Goal: Task Accomplishment & Management: Manage account settings

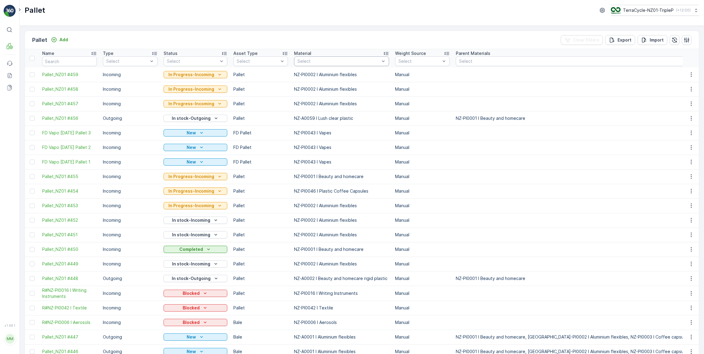
click at [357, 60] on div at bounding box center [338, 61] width 83 height 5
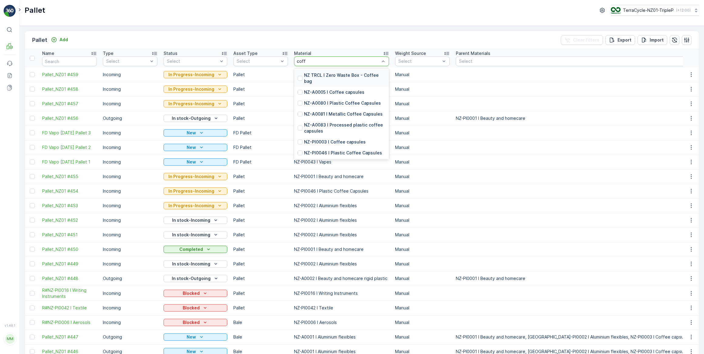
type input "coffe"
click at [299, 93] on div at bounding box center [300, 92] width 5 height 5
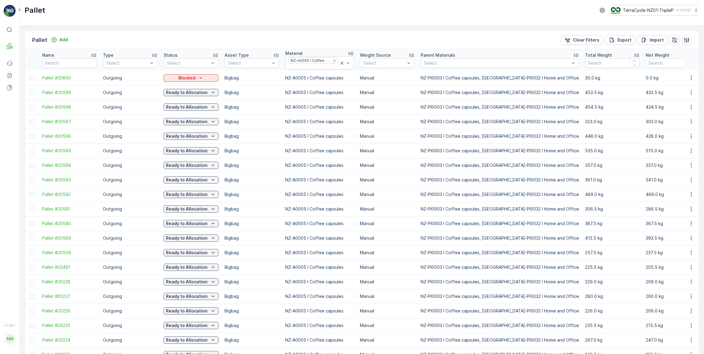
click at [633, 54] on icon at bounding box center [636, 55] width 6 height 6
click at [633, 55] on icon at bounding box center [636, 55] width 6 height 6
click at [33, 193] on div at bounding box center [32, 194] width 5 height 5
click at [30, 192] on input "checkbox" at bounding box center [30, 192] width 0 height 0
click at [327, 66] on div at bounding box center [313, 66] width 51 height 5
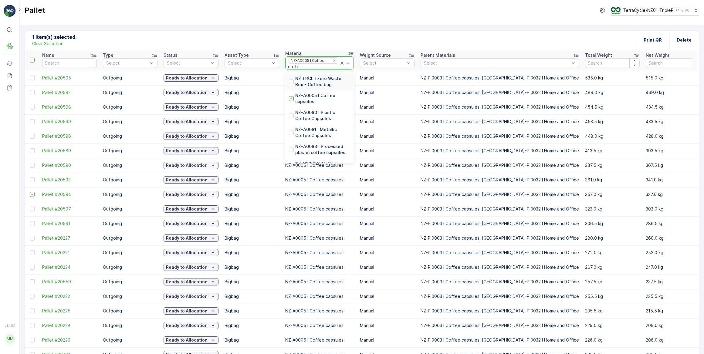
type input "coffee"
click at [327, 109] on p "NZ-PI0003 I Coffee capsules" at bounding box center [322, 112] width 55 height 12
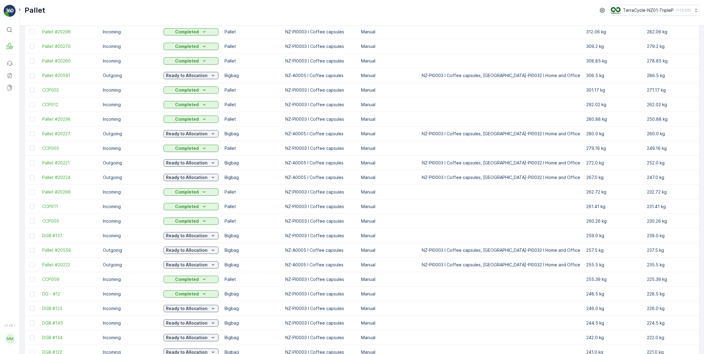
scroll to position [477, 0]
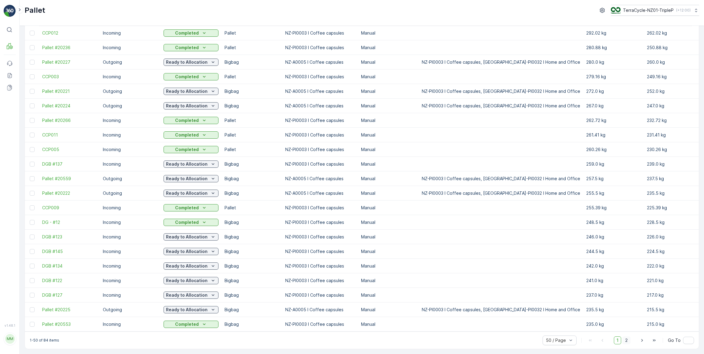
click at [626, 339] on span "2" at bounding box center [626, 340] width 8 height 8
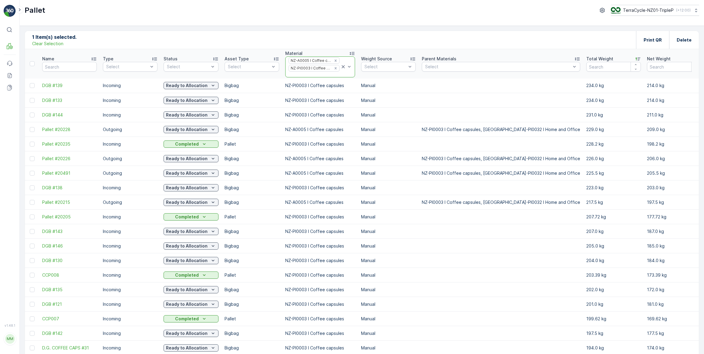
click at [342, 66] on icon at bounding box center [343, 66] width 3 height 3
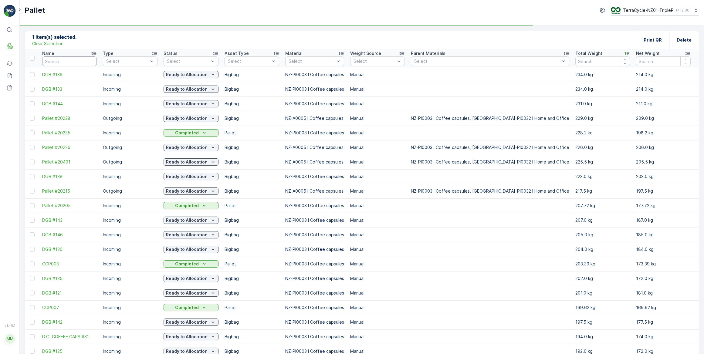
click at [76, 63] on input "text" at bounding box center [69, 61] width 55 height 10
type input "dgb"
click at [49, 45] on p "Clear Selection" at bounding box center [47, 44] width 31 height 6
click at [69, 60] on input "dgb" at bounding box center [69, 61] width 55 height 10
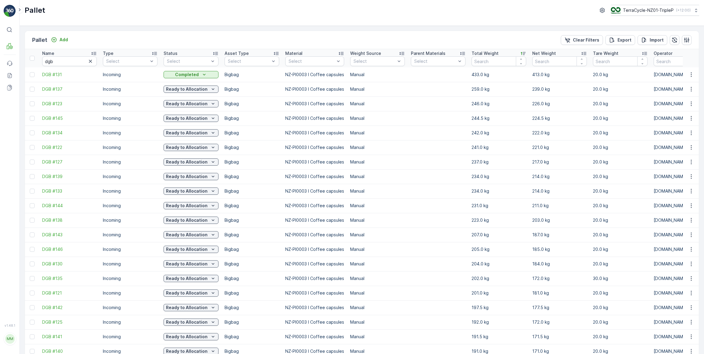
drag, startPoint x: 91, startPoint y: 61, endPoint x: 164, endPoint y: 65, distance: 72.9
click at [92, 61] on icon "button" at bounding box center [90, 61] width 6 height 6
click at [306, 60] on div at bounding box center [311, 61] width 47 height 5
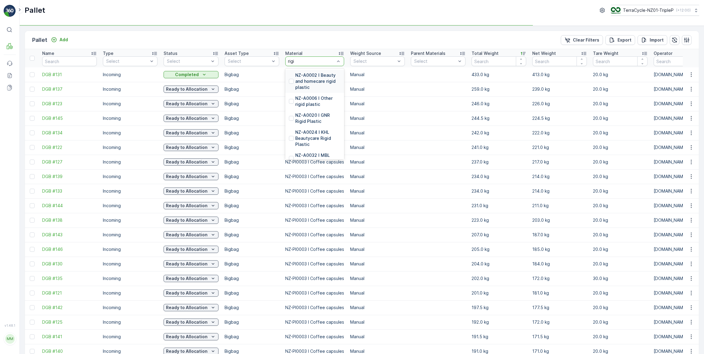
type input "rigid"
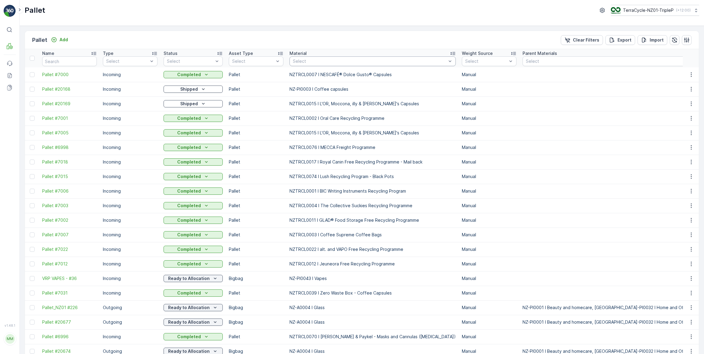
click at [299, 62] on div at bounding box center [369, 61] width 155 height 5
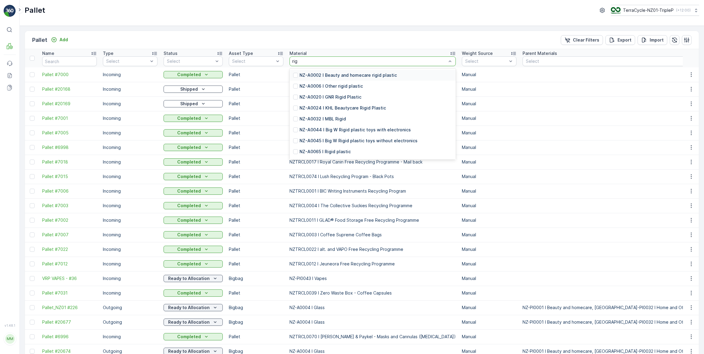
type input "rigi"
click at [349, 86] on p "NZ-A0006 I Other rigid plastic" at bounding box center [330, 86] width 63 height 6
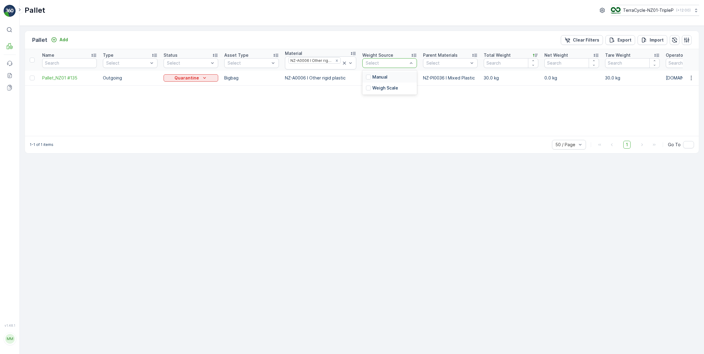
click at [371, 61] on div at bounding box center [386, 63] width 43 height 5
click at [322, 66] on div at bounding box center [315, 66] width 54 height 5
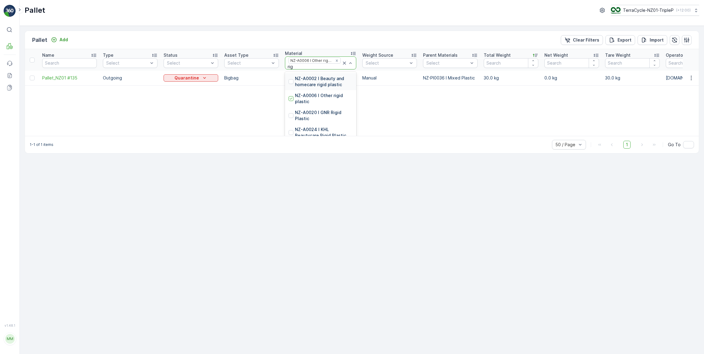
type input "rigi"
click at [328, 79] on p "NZ-A0002 I Beauty and homecare rigid plastic" at bounding box center [324, 82] width 58 height 12
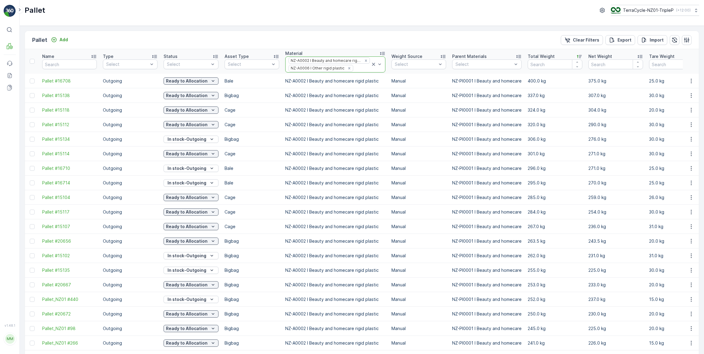
click at [371, 65] on icon at bounding box center [373, 64] width 6 height 6
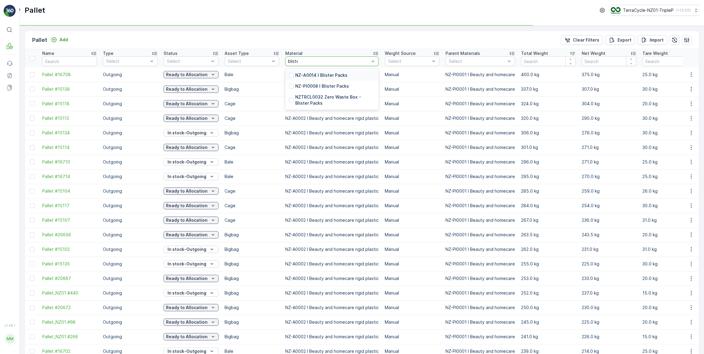
type input "blister"
click at [291, 76] on div at bounding box center [291, 75] width 5 height 5
click at [244, 61] on div at bounding box center [248, 61] width 43 height 5
click at [241, 85] on span "Bigbag" at bounding box center [235, 84] width 14 height 5
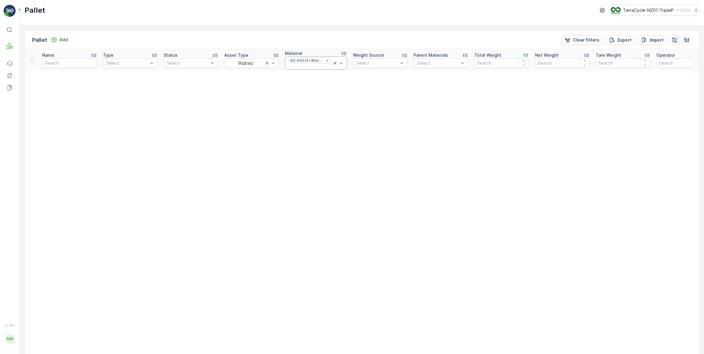
click at [318, 66] on div at bounding box center [310, 66] width 44 height 5
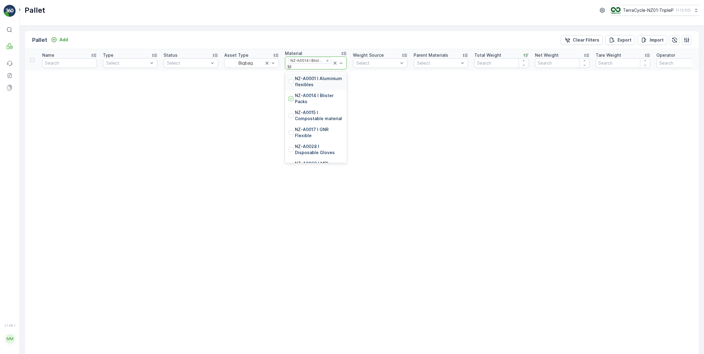
type input "bli"
click at [309, 97] on p "NZ-PI0008 I Blister Packs" at bounding box center [319, 99] width 48 height 12
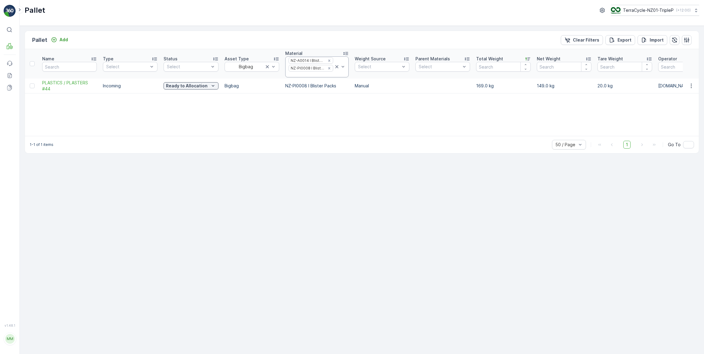
click at [335, 67] on icon at bounding box center [337, 67] width 6 height 6
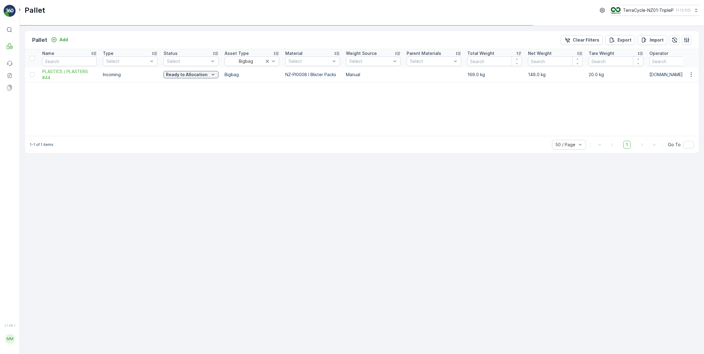
click at [335, 66] on th "Material Select" at bounding box center [312, 58] width 61 height 18
click at [318, 62] on div at bounding box center [309, 61] width 43 height 5
type input "coffee"
click at [291, 97] on div "NZ-A0005 I Coffee capsules" at bounding box center [312, 101] width 47 height 12
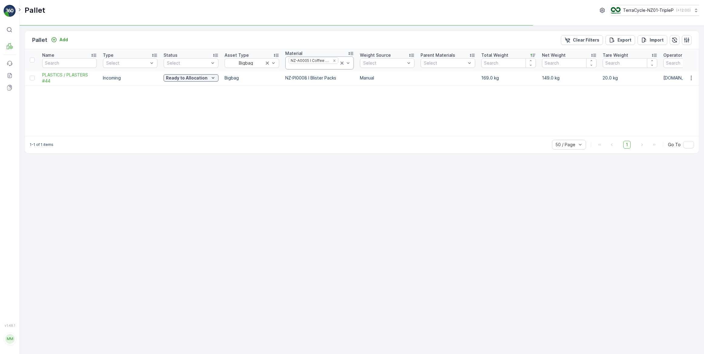
click at [304, 66] on div at bounding box center [313, 66] width 51 height 5
type input "coffee"
click at [297, 103] on p "NZ-A0080 I Plastic Coffee Capsules" at bounding box center [322, 105] width 55 height 12
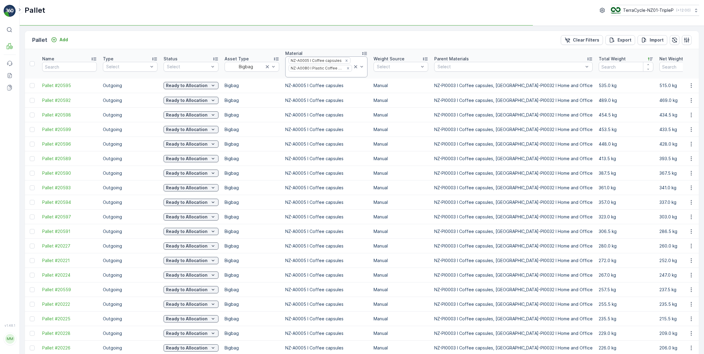
click at [315, 74] on div at bounding box center [320, 74] width 65 height 5
type input "co"
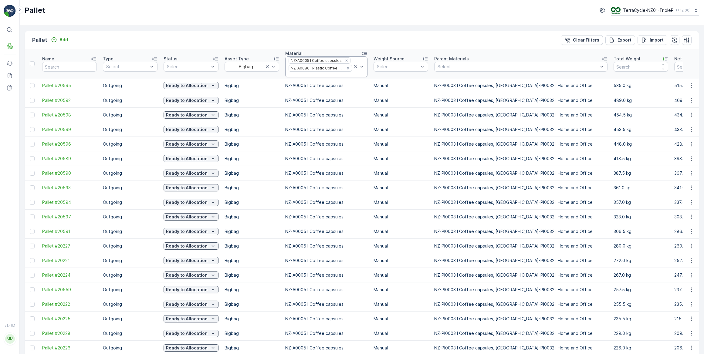
click at [320, 76] on div at bounding box center [320, 74] width 65 height 5
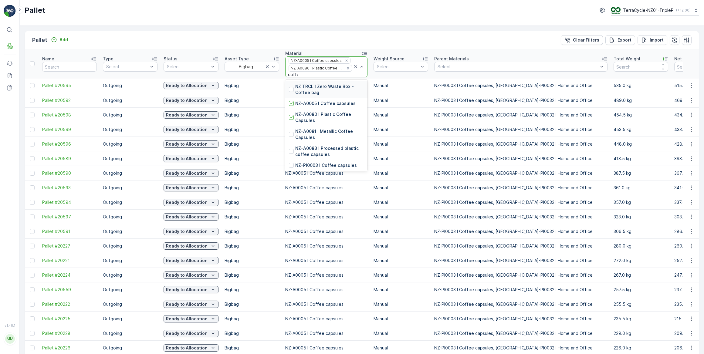
type input "coffee"
click at [316, 131] on p "NZ-A0081 I Metallic Coffee Capsules" at bounding box center [329, 134] width 69 height 12
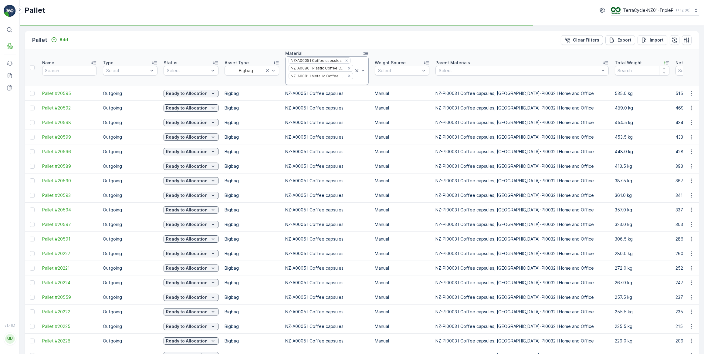
click at [314, 82] on div at bounding box center [321, 82] width 66 height 5
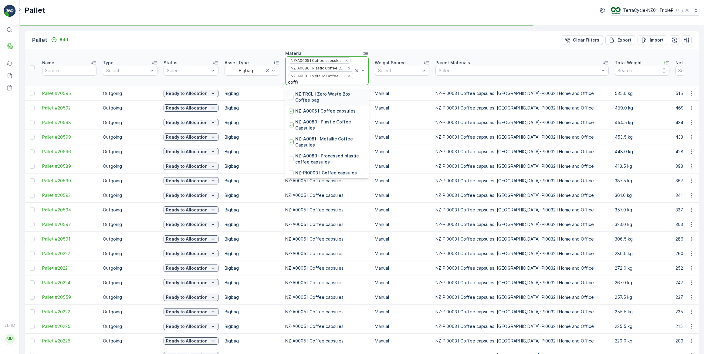
type input "coffee"
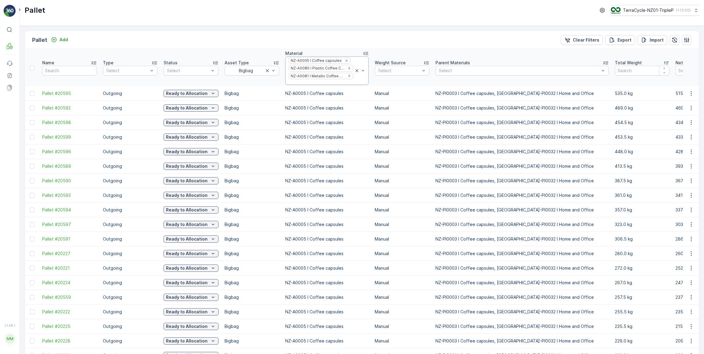
click at [322, 82] on div at bounding box center [321, 82] width 66 height 5
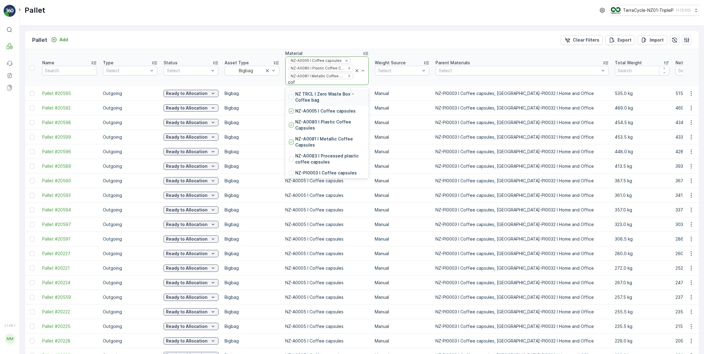
type input "coff"
click at [289, 172] on div at bounding box center [291, 172] width 5 height 5
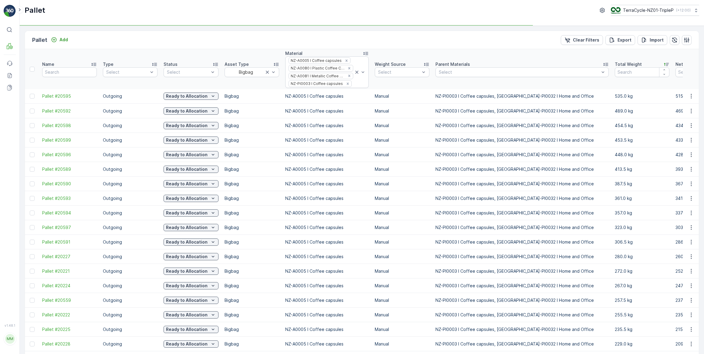
click at [410, 52] on th "Weight Source Select" at bounding box center [402, 69] width 61 height 40
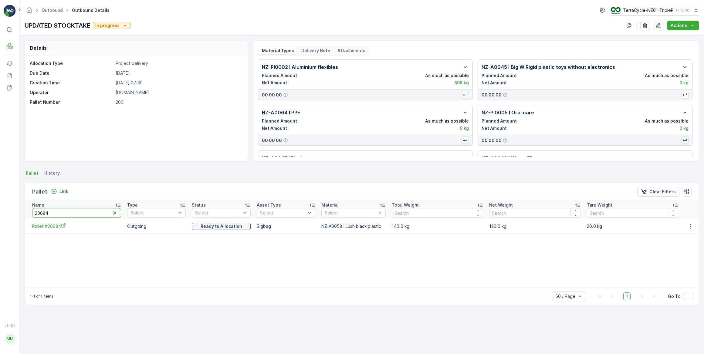
drag, startPoint x: 61, startPoint y: 211, endPoint x: 31, endPoint y: 207, distance: 29.9
click at [31, 207] on th "Name 20684" at bounding box center [74, 210] width 99 height 18
type input "20595"
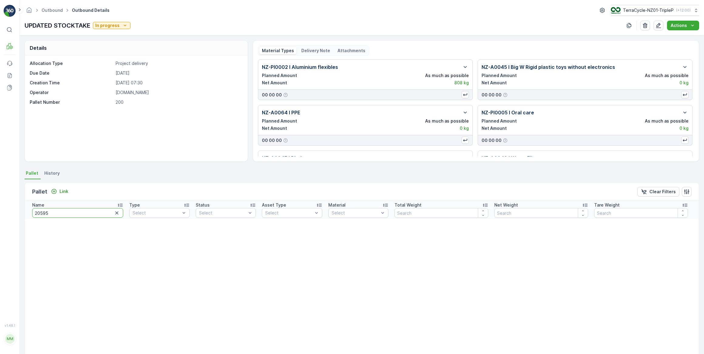
drag, startPoint x: 62, startPoint y: 212, endPoint x: 45, endPoint y: 212, distance: 17.3
click at [45, 212] on input "20595" at bounding box center [77, 213] width 91 height 10
type input "20596"
click at [64, 192] on p "Link" at bounding box center [63, 191] width 9 height 6
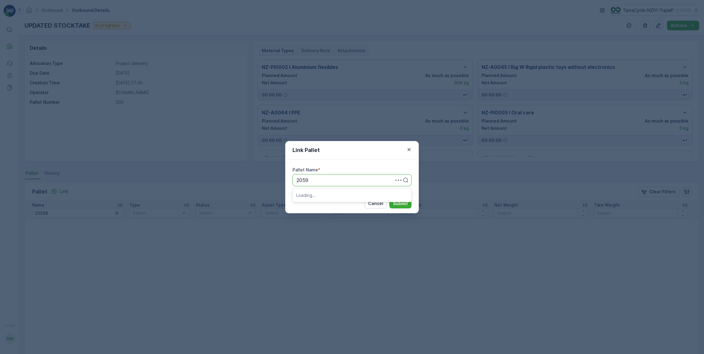
type input "20596"
click at [323, 194] on span "Pallet #20596" at bounding box center [312, 194] width 32 height 5
click at [401, 203] on p "Submit" at bounding box center [400, 203] width 15 height 6
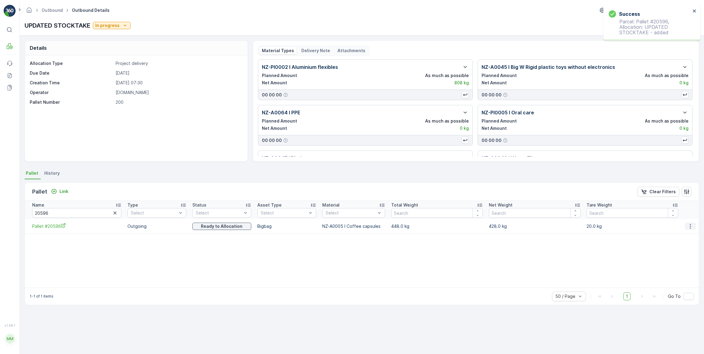
click at [691, 227] on icon "button" at bounding box center [690, 226] width 6 height 6
click at [59, 189] on p "Link" at bounding box center [63, 191] width 9 height 6
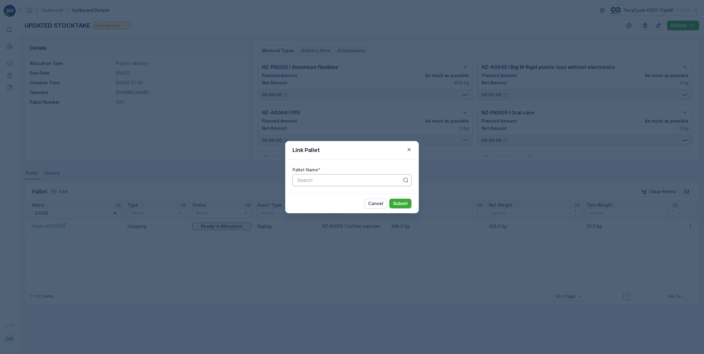
click at [307, 179] on div at bounding box center [349, 179] width 106 height 5
type input "20595"
click at [326, 194] on span "Pallet #20595" at bounding box center [312, 194] width 32 height 5
click at [405, 206] on button "Submit" at bounding box center [400, 204] width 22 height 10
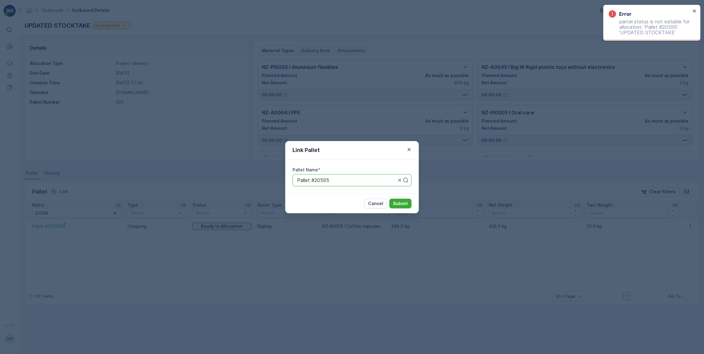
click at [350, 182] on div at bounding box center [346, 179] width 100 height 5
drag, startPoint x: 348, startPoint y: 181, endPoint x: 297, endPoint y: 177, distance: 51.5
click at [295, 177] on div "Pallet #20595" at bounding box center [351, 180] width 119 height 12
type input "20595"
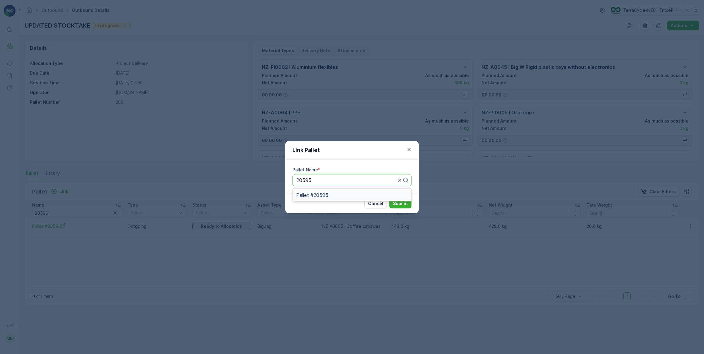
click at [326, 194] on span "Pallet #20595" at bounding box center [312, 194] width 32 height 5
click at [399, 203] on p "Submit" at bounding box center [400, 203] width 15 height 6
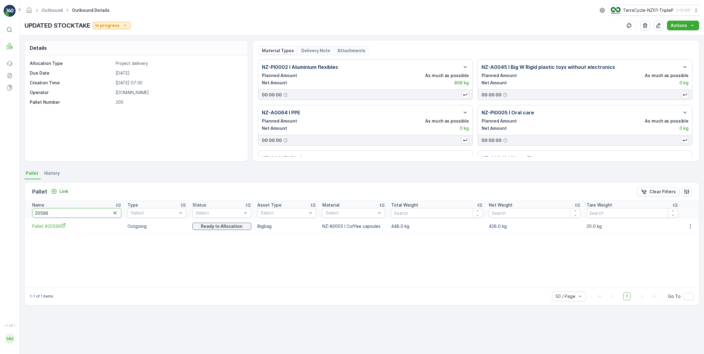
drag, startPoint x: 54, startPoint y: 210, endPoint x: 44, endPoint y: 211, distance: 10.0
click at [44, 211] on input "20596" at bounding box center [76, 213] width 89 height 10
type input "20594"
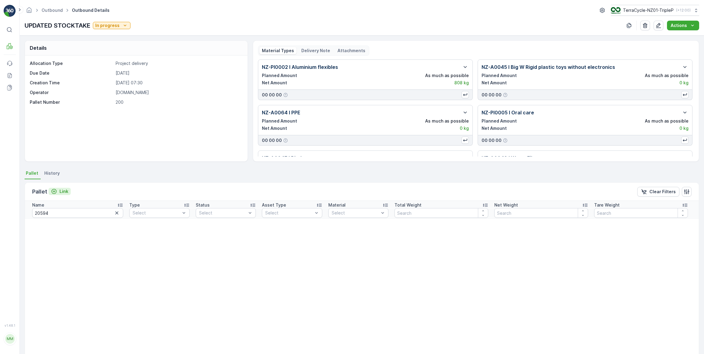
click at [64, 192] on p "Link" at bounding box center [63, 191] width 9 height 6
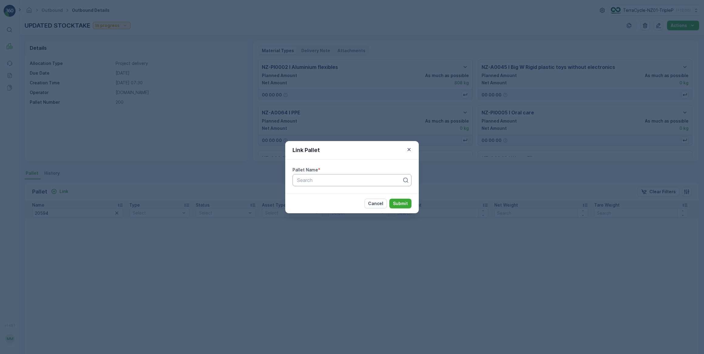
click at [305, 181] on div at bounding box center [349, 179] width 106 height 5
type input "20594"
click at [318, 194] on span "Pallet #20594" at bounding box center [312, 194] width 32 height 5
click at [403, 206] on p "Submit" at bounding box center [400, 203] width 15 height 6
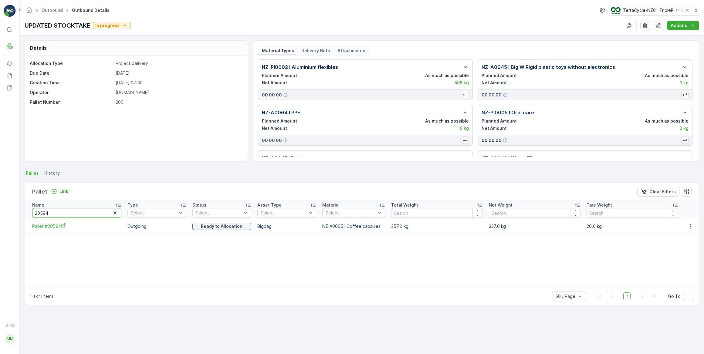
drag, startPoint x: 72, startPoint y: 212, endPoint x: 33, endPoint y: 209, distance: 39.3
click at [33, 209] on input "20594" at bounding box center [76, 213] width 89 height 10
type input "d"
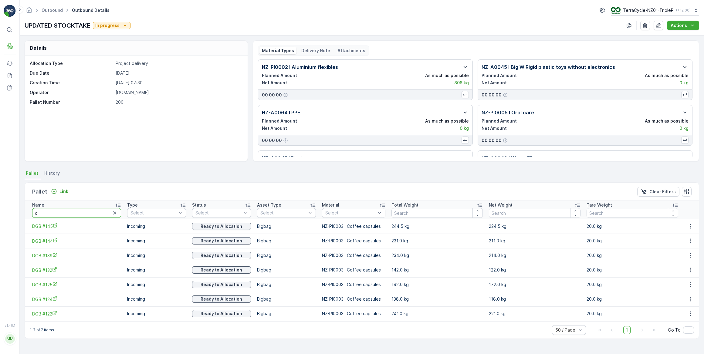
drag, startPoint x: 47, startPoint y: 210, endPoint x: 31, endPoint y: 211, distance: 16.1
click at [31, 211] on th "Name d" at bounding box center [74, 210] width 99 height 18
type input "20670"
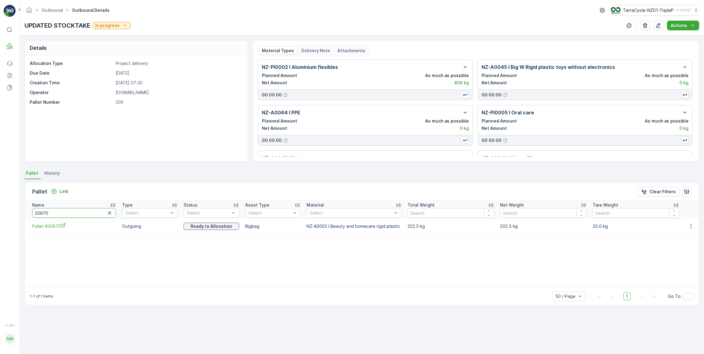
drag, startPoint x: 54, startPoint y: 215, endPoint x: 31, endPoint y: 218, distance: 22.9
click at [31, 218] on th "Name 20670" at bounding box center [72, 210] width 94 height 18
type input "20242"
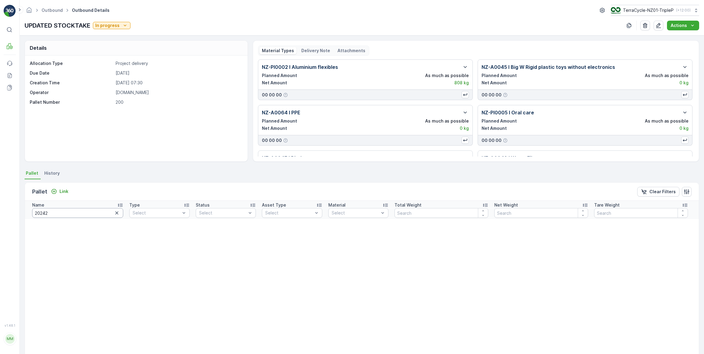
click at [42, 213] on input "20242" at bounding box center [77, 213] width 91 height 10
type input "20342"
click at [61, 188] on p "Link" at bounding box center [63, 191] width 9 height 6
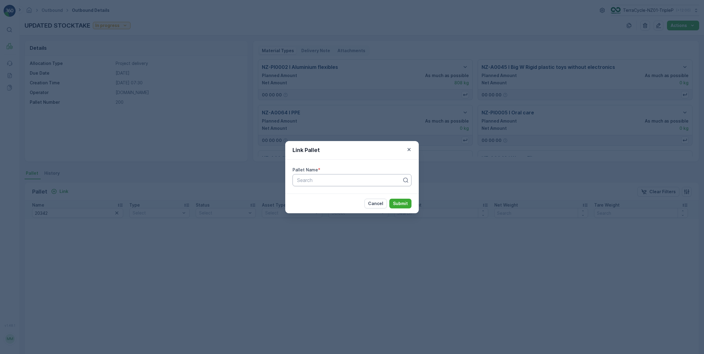
click at [325, 179] on div at bounding box center [349, 179] width 106 height 5
click at [304, 177] on div at bounding box center [349, 179] width 106 height 5
type input "20342"
click at [323, 197] on span "Pallet #20342" at bounding box center [312, 194] width 32 height 5
click at [398, 206] on p "Submit" at bounding box center [400, 203] width 15 height 6
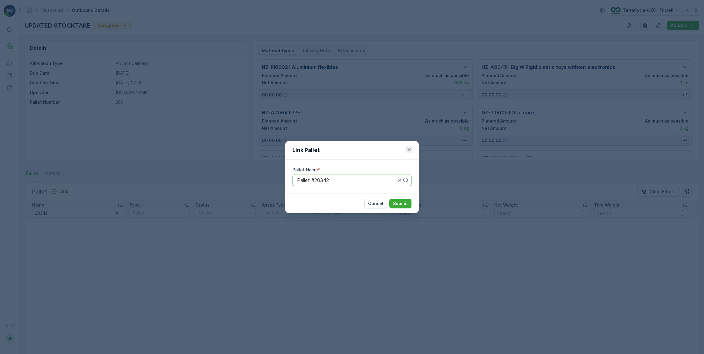
click at [411, 149] on icon "button" at bounding box center [409, 149] width 6 height 6
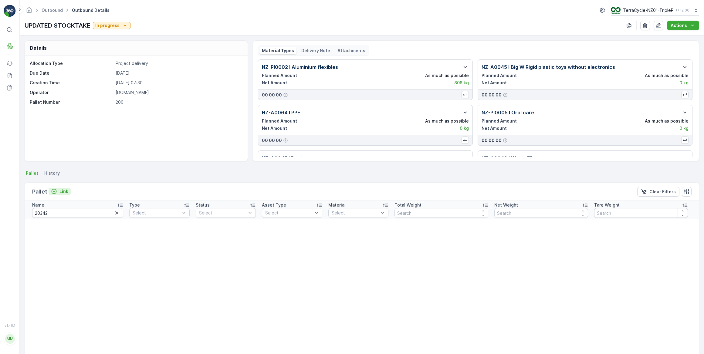
click at [59, 190] on p "Link" at bounding box center [63, 191] width 9 height 6
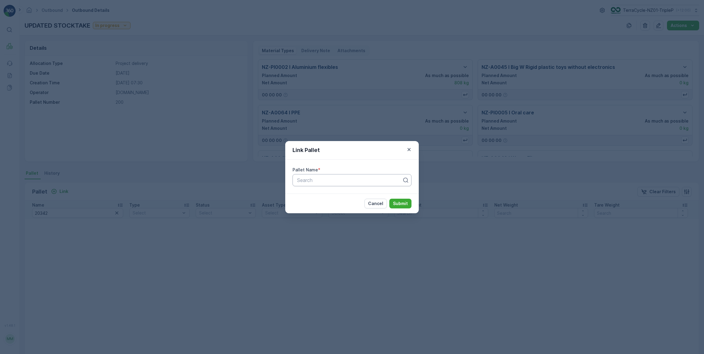
click at [325, 174] on div "Search" at bounding box center [351, 180] width 119 height 12
type input "20342"
click at [313, 196] on span "Pallet #20342" at bounding box center [312, 194] width 32 height 5
click at [395, 203] on p "Submit" at bounding box center [400, 203] width 15 height 6
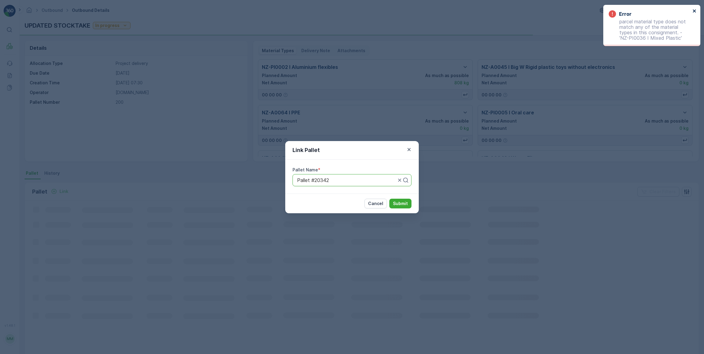
click at [693, 9] on icon "close" at bounding box center [694, 10] width 4 height 5
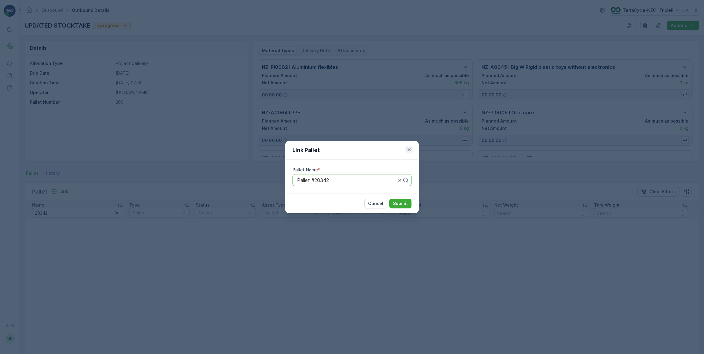
click at [409, 148] on icon "button" at bounding box center [408, 149] width 3 height 3
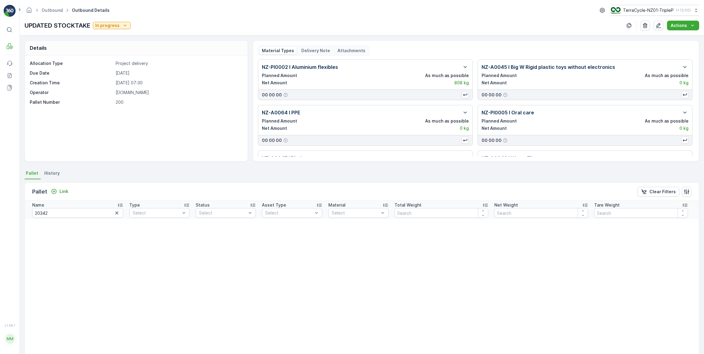
scroll to position [27, 0]
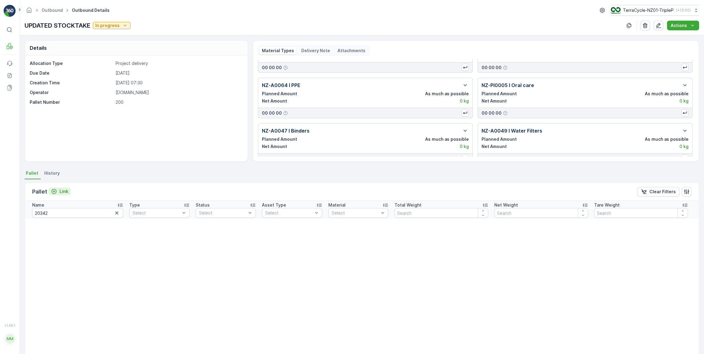
click at [56, 193] on icon "Link" at bounding box center [54, 191] width 6 height 6
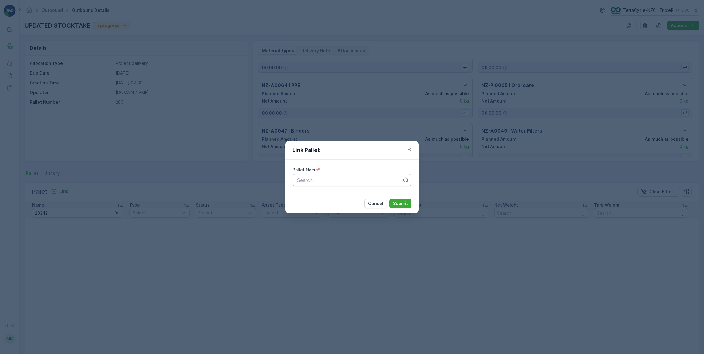
click at [369, 184] on div "Search" at bounding box center [351, 180] width 119 height 12
type input "20342"
click at [332, 190] on div "Pallet #20342" at bounding box center [351, 195] width 119 height 10
click at [400, 204] on p "Submit" at bounding box center [400, 203] width 15 height 6
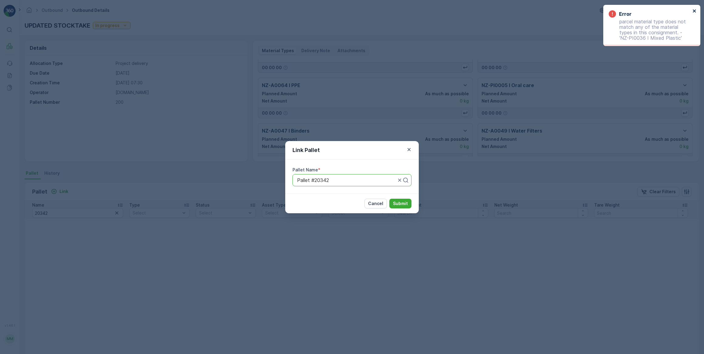
click at [693, 12] on icon "close" at bounding box center [694, 10] width 4 height 5
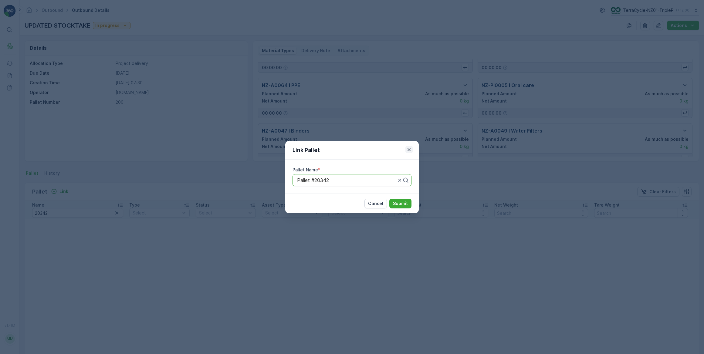
click at [409, 149] on icon "button" at bounding box center [409, 149] width 6 height 6
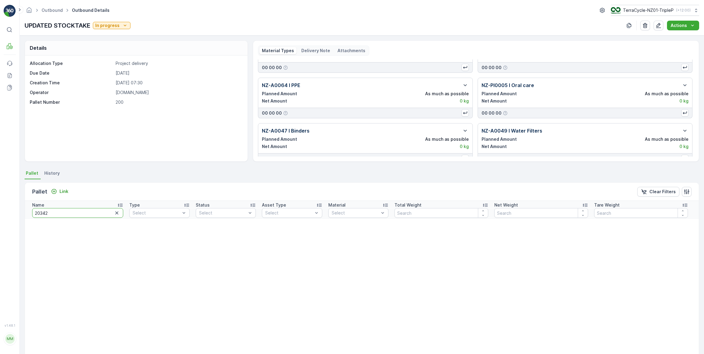
drag, startPoint x: 60, startPoint y: 210, endPoint x: 29, endPoint y: 209, distance: 30.3
click at [37, 208] on input "20342" at bounding box center [77, 213] width 91 height 10
type input "2"
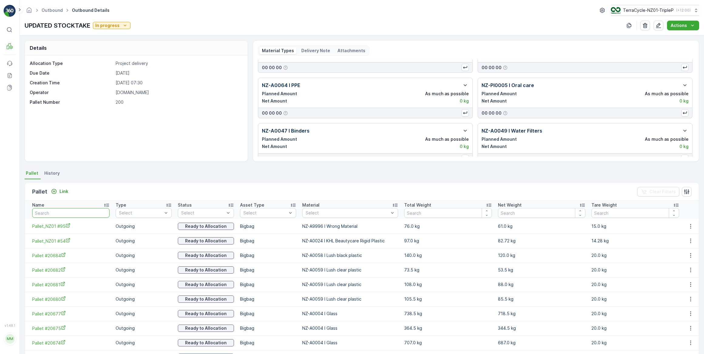
click at [72, 214] on input "text" at bounding box center [70, 213] width 77 height 10
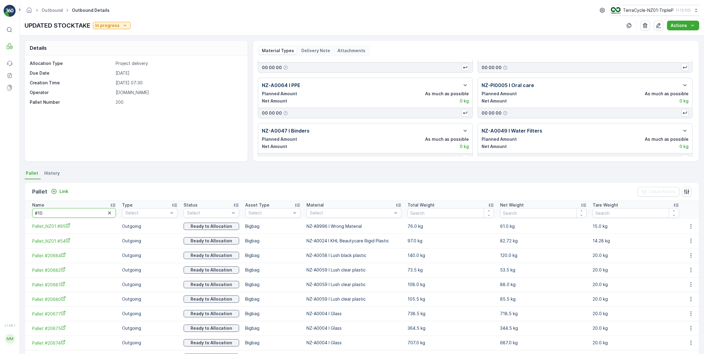
type input "#104"
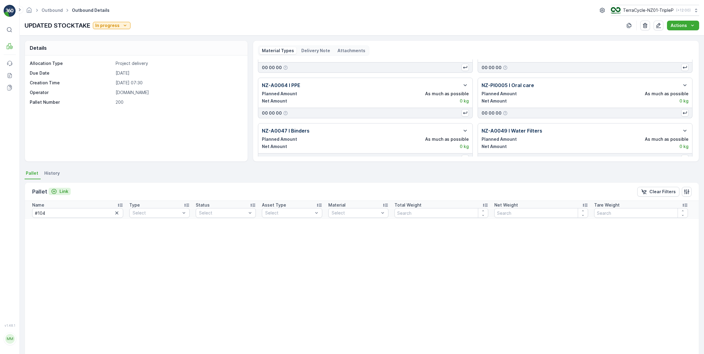
click at [52, 192] on icon "Link" at bounding box center [54, 191] width 6 height 6
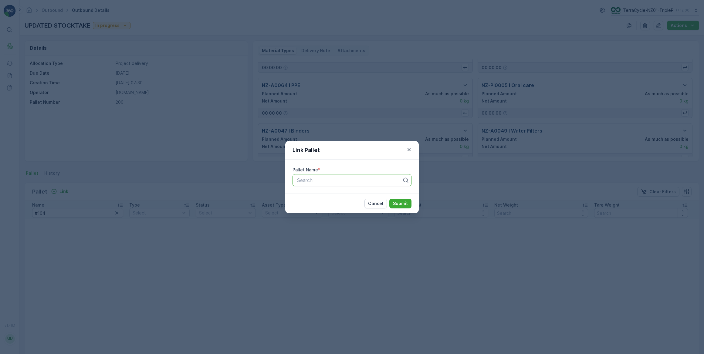
click at [307, 178] on div at bounding box center [349, 179] width 106 height 5
type input "#104"
click at [329, 206] on span "Pallet_NZ01 #104" at bounding box center [315, 205] width 39 height 5
click at [400, 206] on p "Submit" at bounding box center [400, 203] width 15 height 6
click at [408, 153] on button "button" at bounding box center [408, 149] width 7 height 7
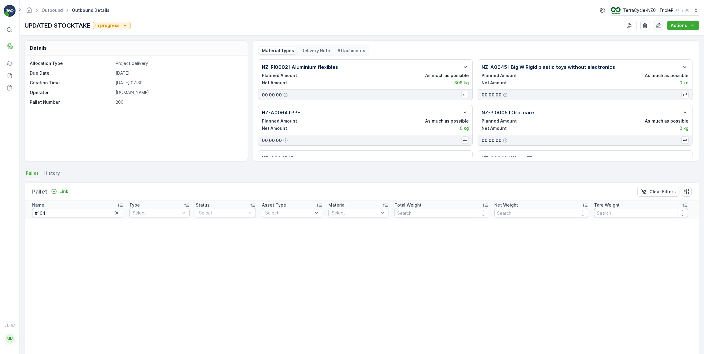
click at [656, 25] on icon "button" at bounding box center [658, 25] width 6 height 6
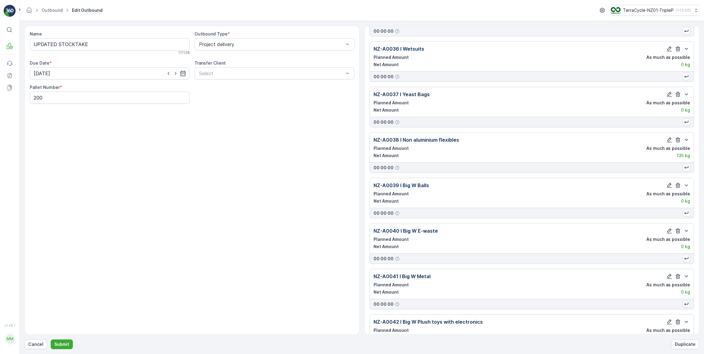
scroll to position [3454, 0]
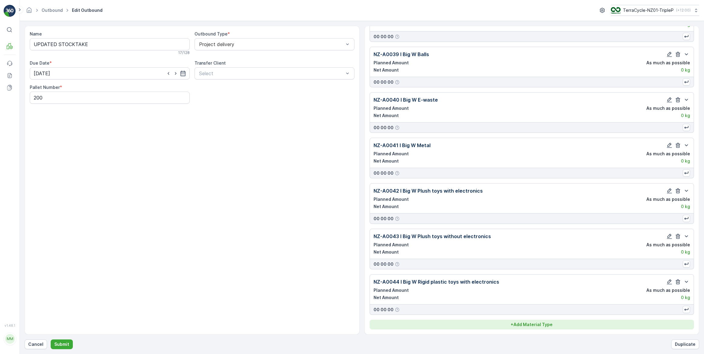
click at [545, 328] on p "+ Add Material Type" at bounding box center [531, 324] width 42 height 6
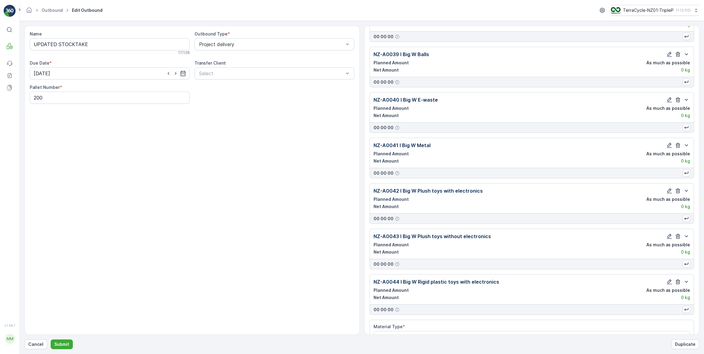
scroll to position [3471, 0]
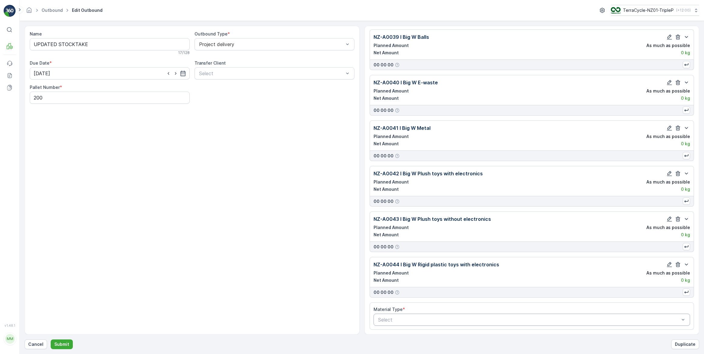
click at [462, 318] on div at bounding box center [528, 319] width 303 height 5
type input "home"
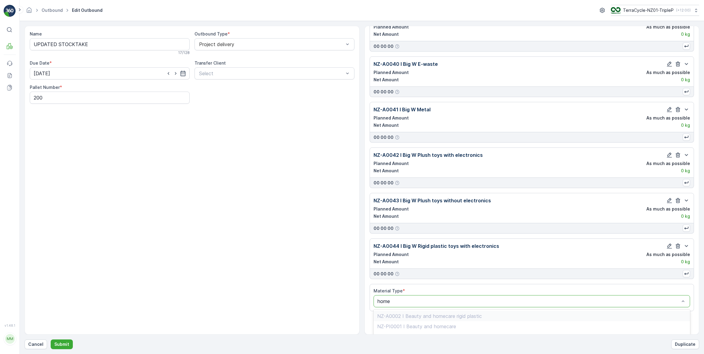
scroll to position [3498, 0]
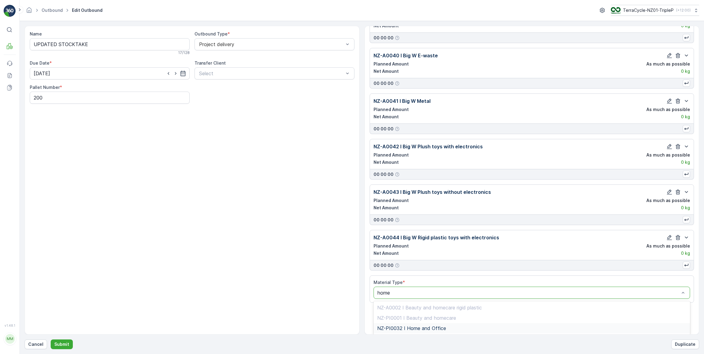
click at [448, 327] on div "NZ-PI0032 I Home and Office" at bounding box center [531, 327] width 309 height 5
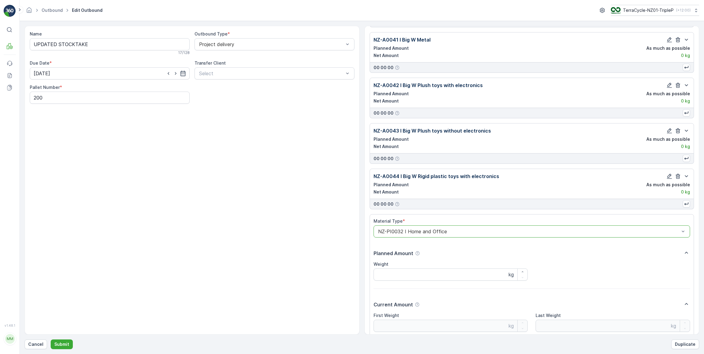
scroll to position [3610, 0]
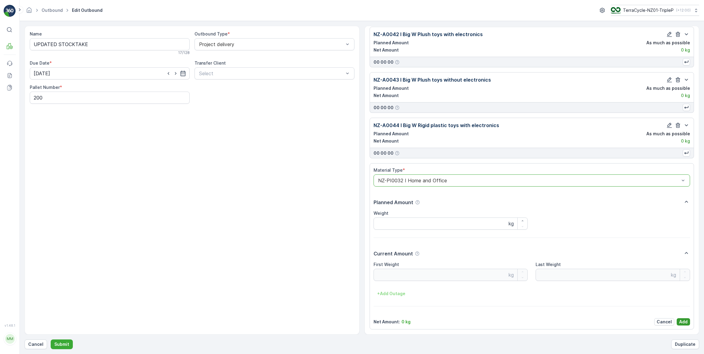
click at [682, 320] on p "Add" at bounding box center [683, 322] width 8 height 6
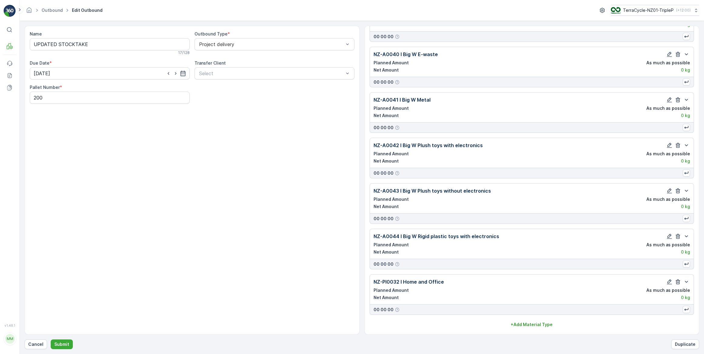
scroll to position [3500, 0]
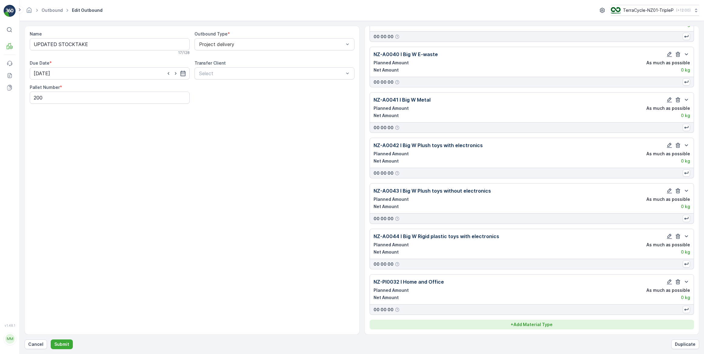
click at [507, 324] on div "+ Add Material Type" at bounding box center [531, 324] width 317 height 6
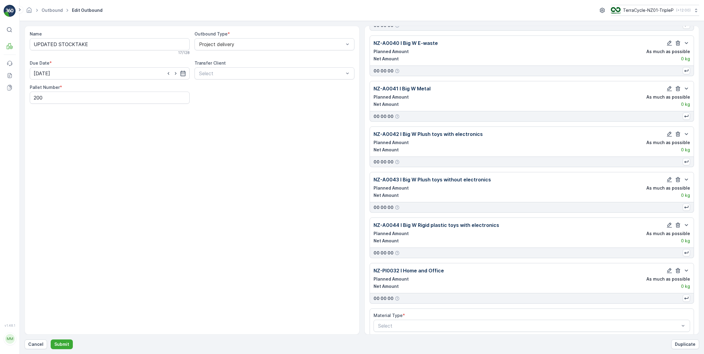
scroll to position [3517, 0]
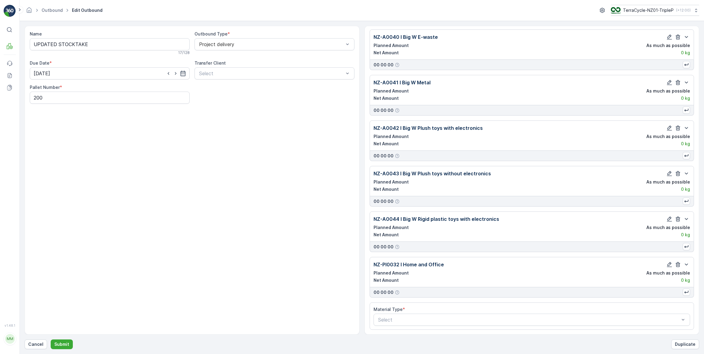
click at [448, 320] on div at bounding box center [528, 319] width 303 height 5
type input "mixed"
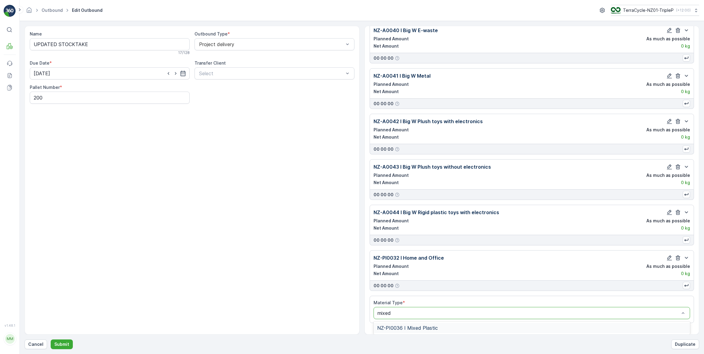
click at [438, 325] on div "NZ-PI0036 I Mixed Plastic" at bounding box center [531, 327] width 309 height 5
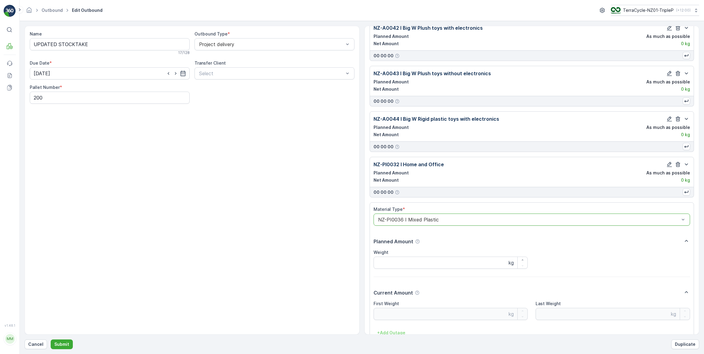
scroll to position [3656, 0]
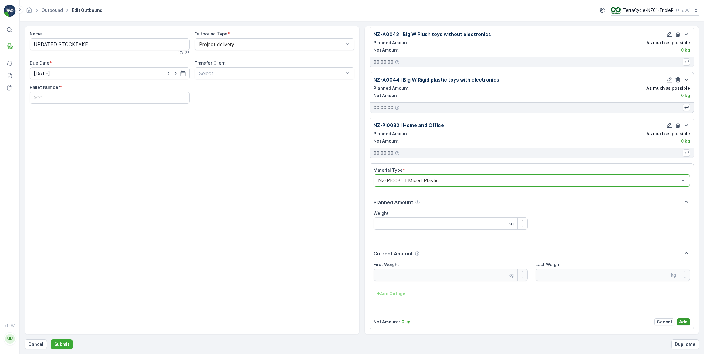
click at [682, 321] on p "Add" at bounding box center [683, 322] width 8 height 6
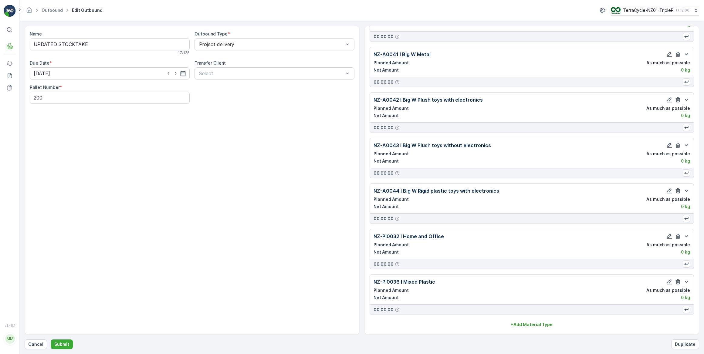
scroll to position [3545, 0]
click at [62, 347] on p "Submit" at bounding box center [61, 344] width 15 height 6
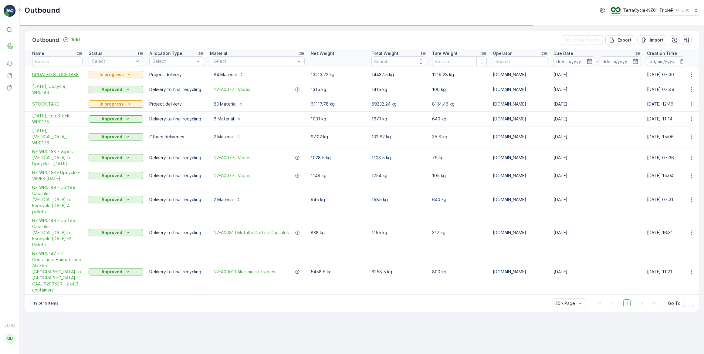
click at [80, 74] on span "UPDATED STOCKTAKE" at bounding box center [57, 75] width 50 height 6
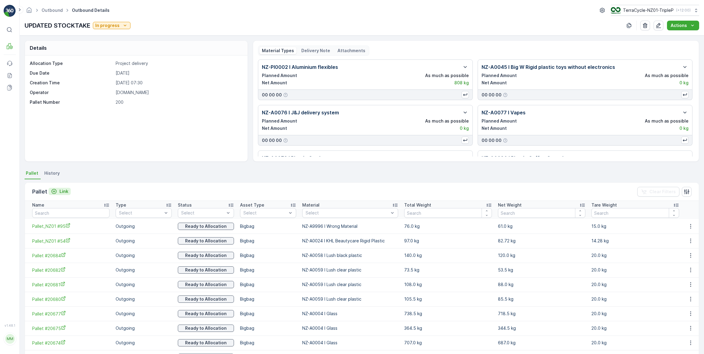
click at [53, 193] on icon "Link" at bounding box center [54, 191] width 5 height 5
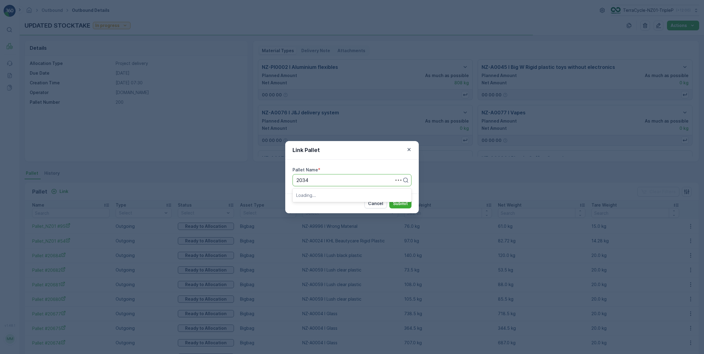
type input "20342"
click at [321, 195] on span "Pallet #20342" at bounding box center [312, 194] width 32 height 5
click at [402, 205] on p "Submit" at bounding box center [400, 203] width 15 height 6
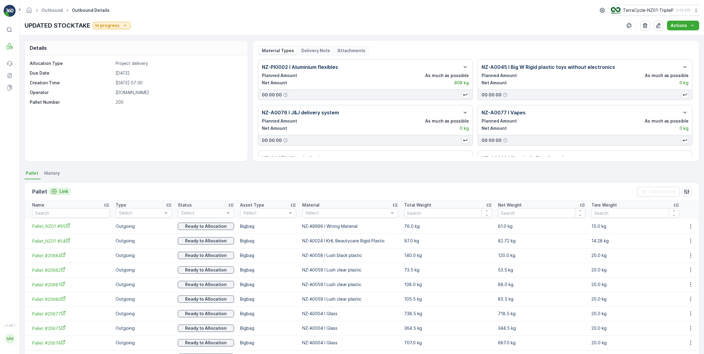
click at [60, 192] on p "Link" at bounding box center [63, 191] width 9 height 6
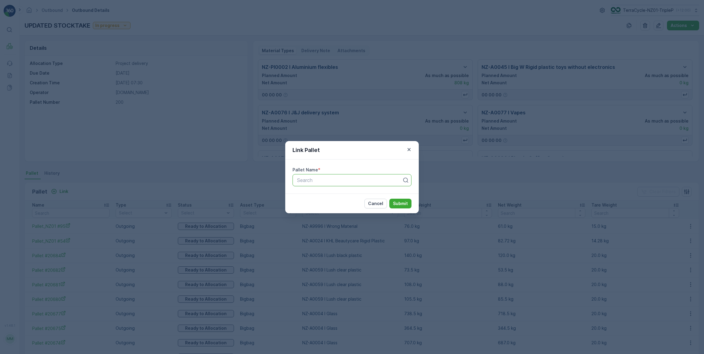
click at [310, 180] on div at bounding box center [349, 179] width 106 height 5
type input "#104"
click at [319, 207] on span "Pallet_NZ01 #104" at bounding box center [315, 205] width 39 height 5
click at [400, 201] on p "Submit" at bounding box center [400, 203] width 15 height 6
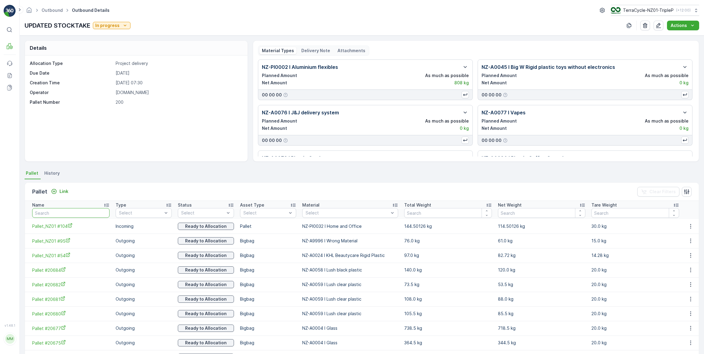
drag, startPoint x: 56, startPoint y: 213, endPoint x: 42, endPoint y: 213, distance: 14.0
click at [42, 213] on input "text" at bounding box center [70, 213] width 77 height 10
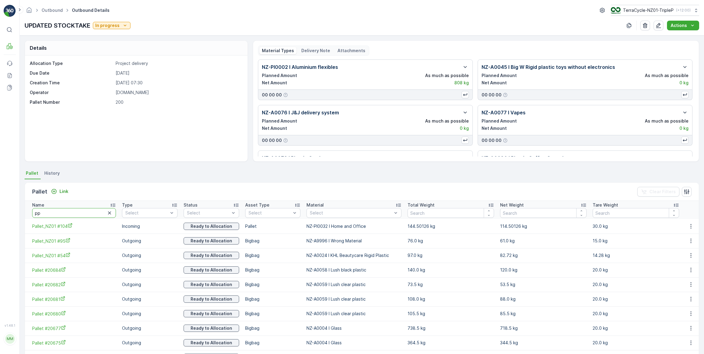
type input "ppp"
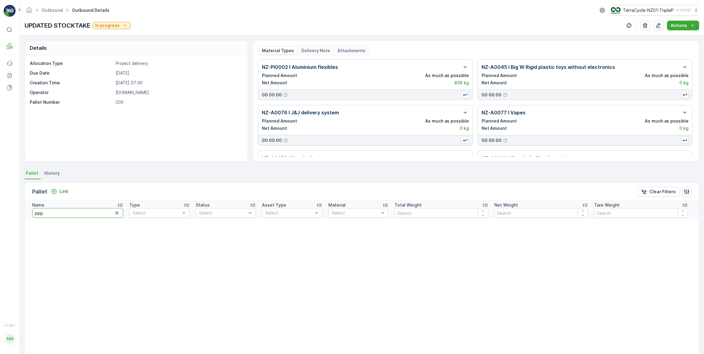
click at [52, 212] on input "ppp" at bounding box center [77, 213] width 91 height 10
type input "ppe002"
click at [61, 188] on p "Link" at bounding box center [63, 191] width 9 height 6
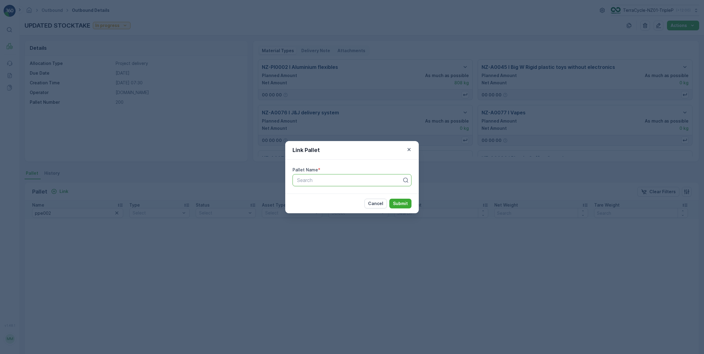
click at [329, 179] on div at bounding box center [349, 179] width 106 height 5
type input "ppe002"
click at [332, 193] on div "PPE002" at bounding box center [352, 194] width 112 height 5
click at [400, 203] on p "Submit" at bounding box center [400, 203] width 15 height 6
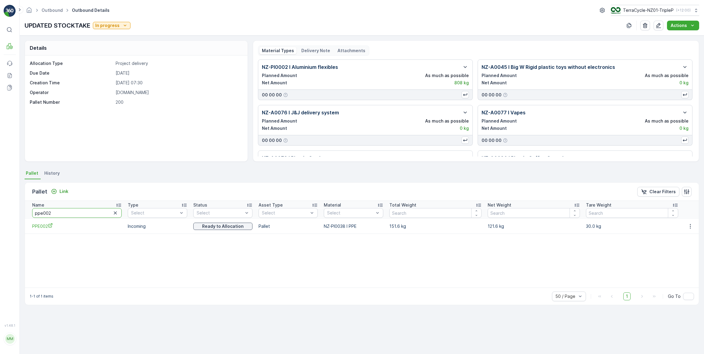
drag, startPoint x: 55, startPoint y: 215, endPoint x: 28, endPoint y: 209, distance: 27.5
click at [28, 209] on th "Name ppe002" at bounding box center [75, 210] width 100 height 18
type input "20330"
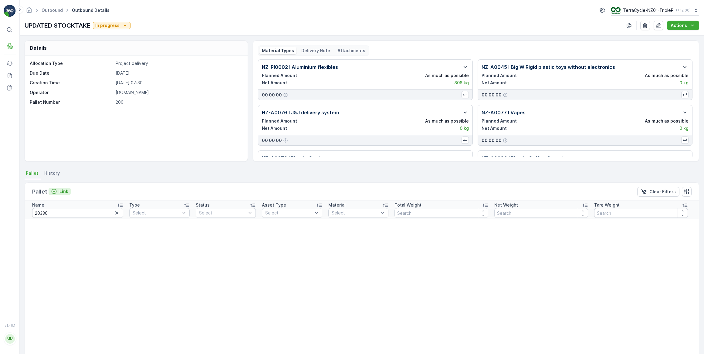
click at [59, 189] on p "Link" at bounding box center [63, 191] width 9 height 6
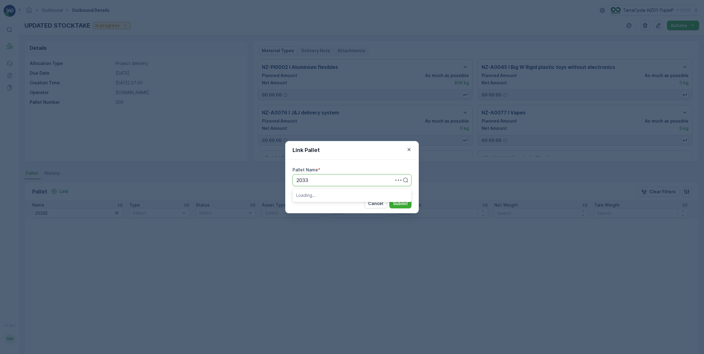
type input "20330"
click at [310, 190] on div "Pallet #20330" at bounding box center [351, 195] width 119 height 10
click at [401, 204] on p "Submit" at bounding box center [400, 203] width 15 height 6
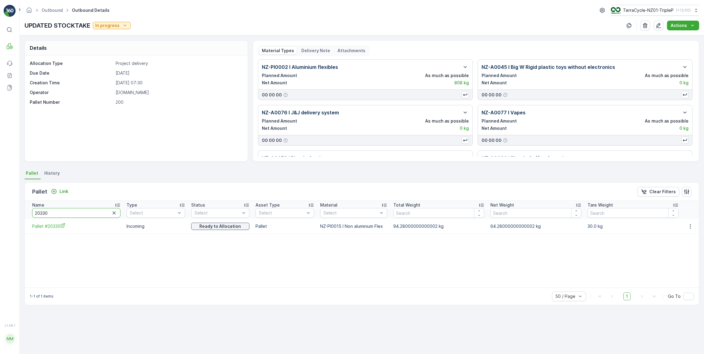
drag, startPoint x: 51, startPoint y: 214, endPoint x: 40, endPoint y: 213, distance: 11.2
click at [40, 213] on input "20330" at bounding box center [76, 213] width 88 height 10
type input "20203"
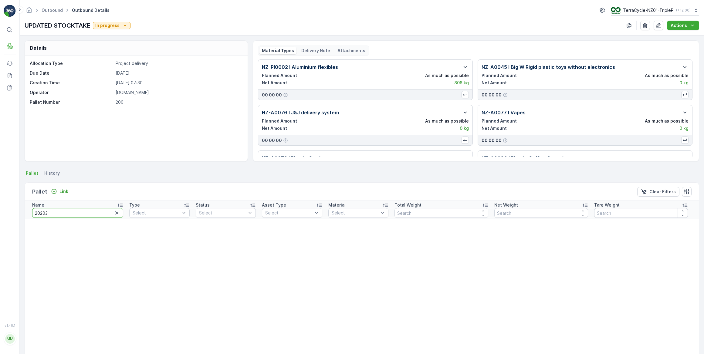
drag, startPoint x: 55, startPoint y: 214, endPoint x: 43, endPoint y: 213, distance: 11.3
click at [43, 213] on input "20203" at bounding box center [77, 213] width 91 height 10
click at [57, 190] on div "Link" at bounding box center [59, 191] width 17 height 6
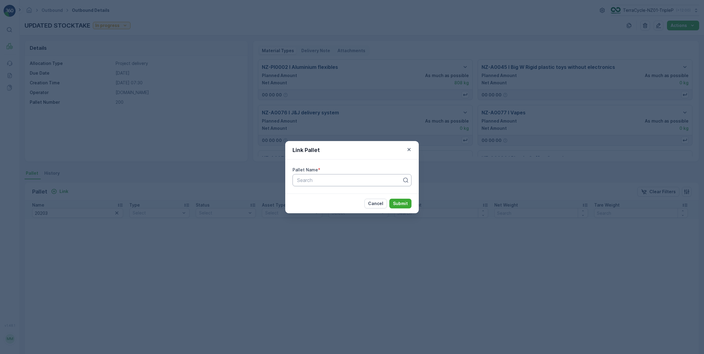
click at [295, 182] on div "Search" at bounding box center [351, 180] width 119 height 12
type input "20203"
click at [312, 196] on span "Pallet #20203" at bounding box center [312, 194] width 32 height 5
click at [396, 204] on p "Submit" at bounding box center [400, 203] width 15 height 6
click at [409, 150] on icon "button" at bounding box center [408, 149] width 3 height 3
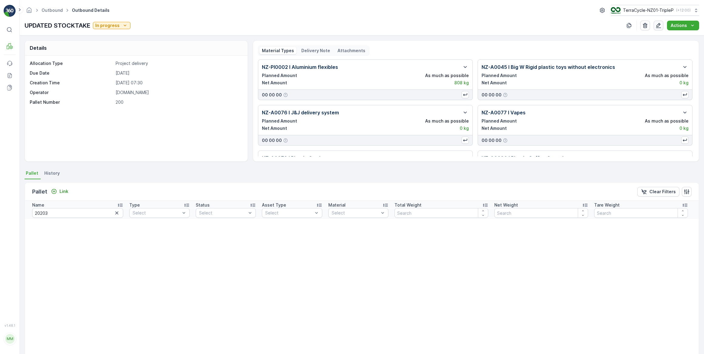
click at [658, 25] on icon "button" at bounding box center [658, 25] width 6 height 6
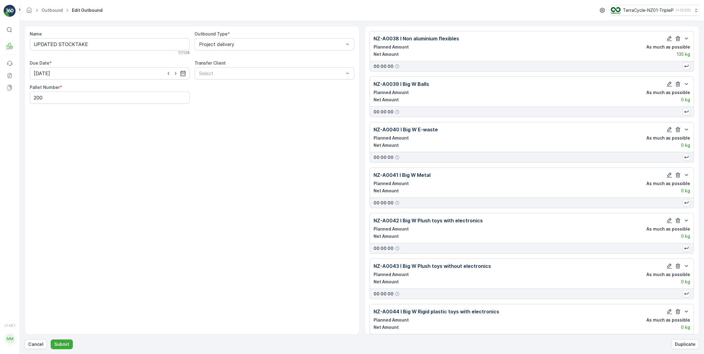
scroll to position [3545, 0]
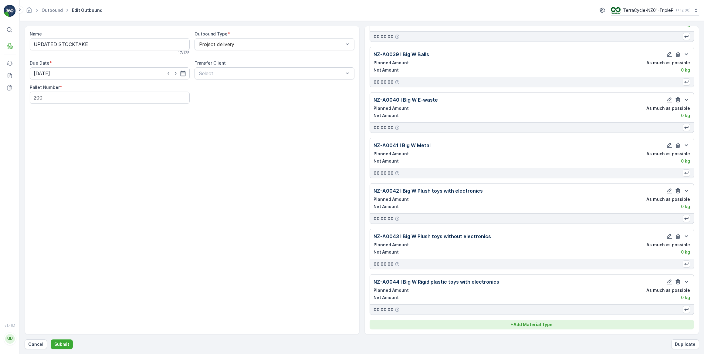
click at [529, 323] on p "+ Add Material Type" at bounding box center [531, 324] width 42 height 6
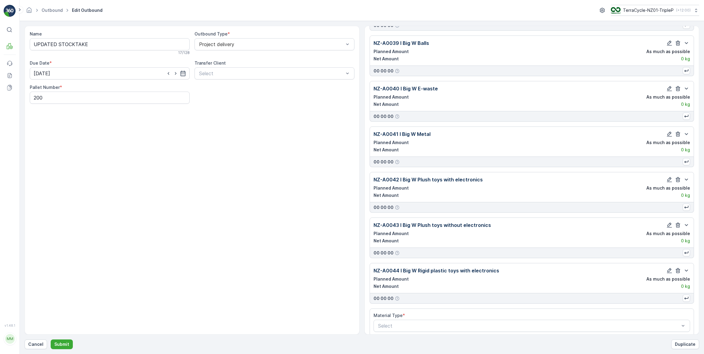
scroll to position [3562, 0]
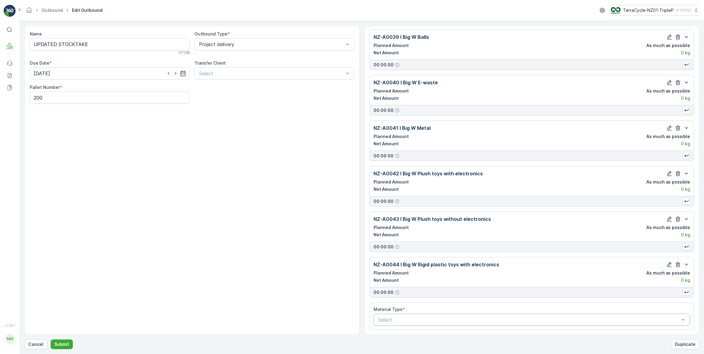
click at [424, 318] on div at bounding box center [528, 319] width 303 height 5
type input "gnr"
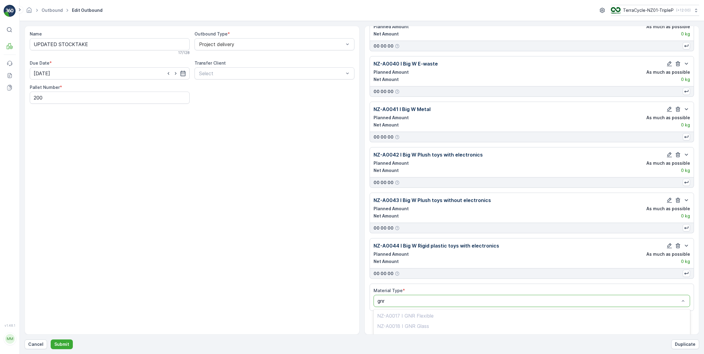
scroll to position [3610, 0]
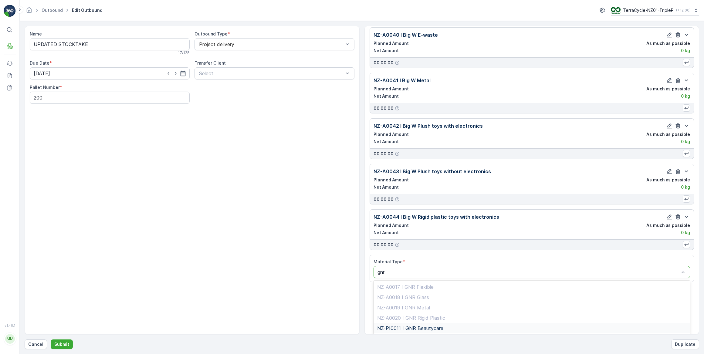
click at [428, 329] on span "NZ-PI0011 I GNR Beautycare" at bounding box center [410, 327] width 66 height 5
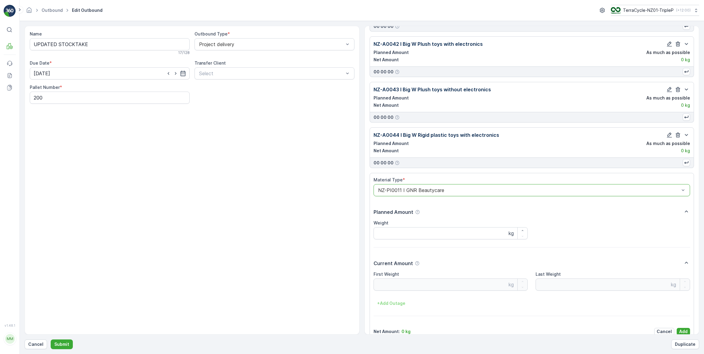
scroll to position [3701, 0]
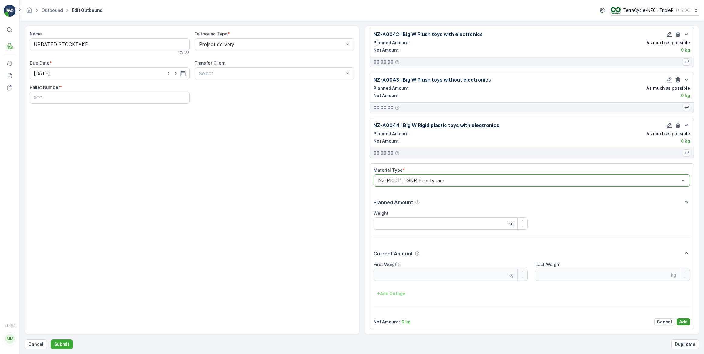
click at [684, 323] on p "Add" at bounding box center [683, 322] width 8 height 6
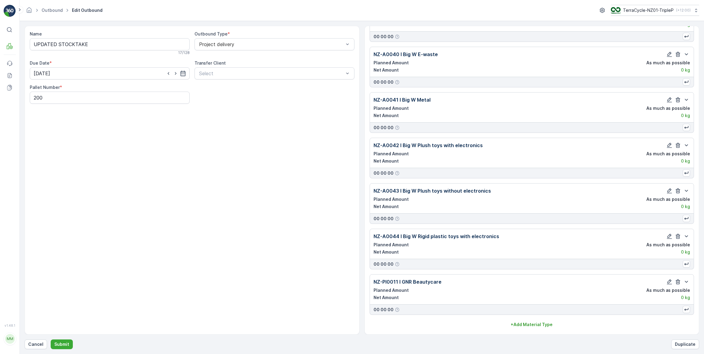
scroll to position [3590, 0]
click at [67, 342] on p "Submit" at bounding box center [61, 344] width 15 height 6
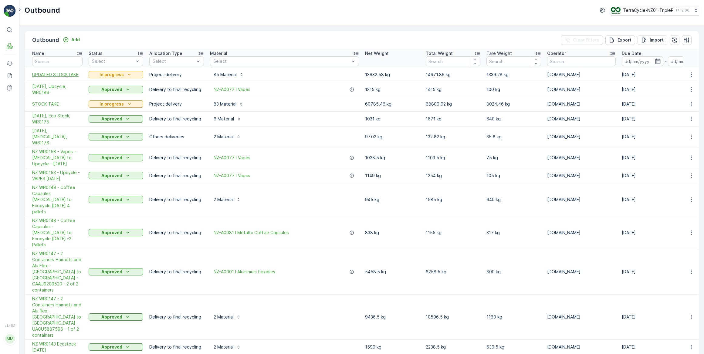
click at [62, 76] on span "UPDATED STOCKTAKE" at bounding box center [57, 75] width 50 height 6
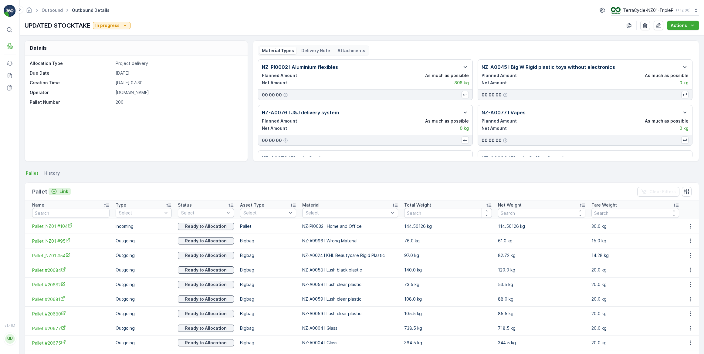
click at [61, 191] on p "Link" at bounding box center [63, 191] width 9 height 6
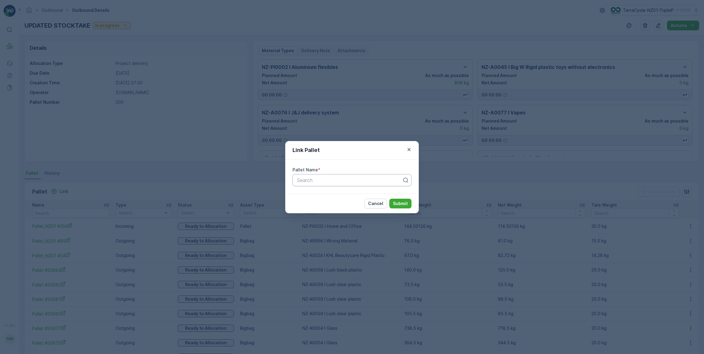
click at [339, 179] on div at bounding box center [349, 179] width 106 height 5
type input "20203"
click at [357, 193] on div "Pallet #20203" at bounding box center [352, 194] width 112 height 5
click at [395, 201] on p "Submit" at bounding box center [400, 203] width 15 height 6
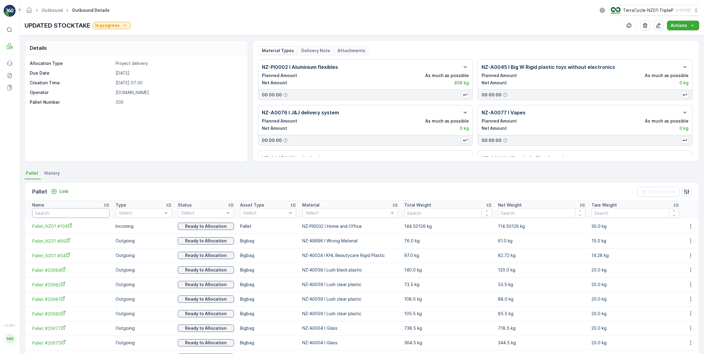
click at [74, 214] on input "text" at bounding box center [70, 213] width 77 height 10
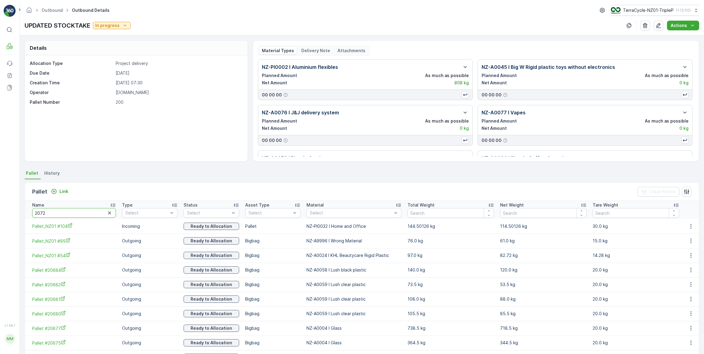
type input "20722"
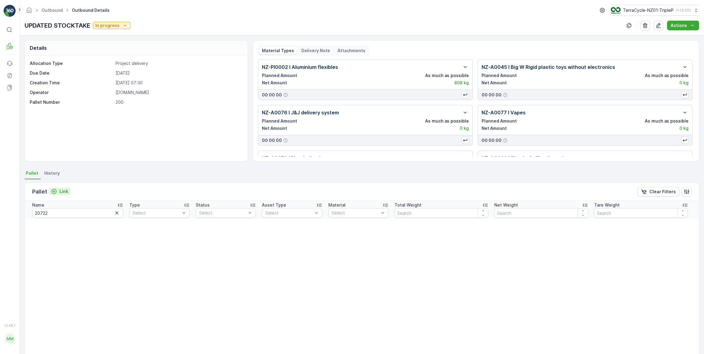
click at [63, 190] on p "Link" at bounding box center [63, 191] width 9 height 6
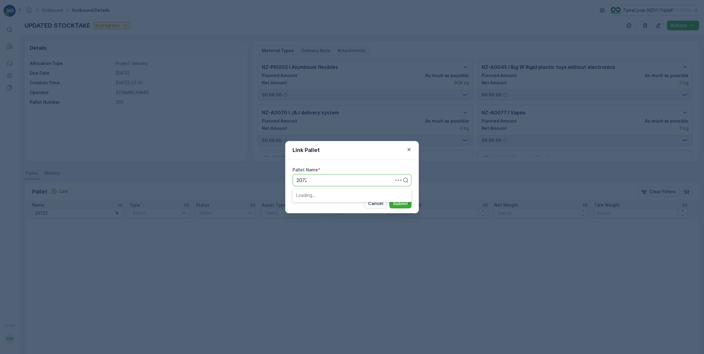
type input "20722"
click at [340, 194] on div "Pallet #20722" at bounding box center [352, 194] width 112 height 5
click at [407, 204] on p "Submit" at bounding box center [400, 203] width 15 height 6
click at [203, 136] on div "Link Pallet Pallet Name * Pallet #20722 Cancel Submit" at bounding box center [352, 177] width 704 height 354
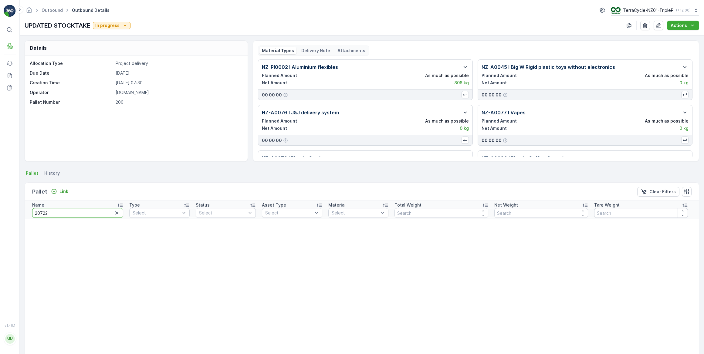
drag, startPoint x: 62, startPoint y: 210, endPoint x: 38, endPoint y: 214, distance: 24.2
click at [39, 213] on input "20722" at bounding box center [77, 213] width 91 height 10
type input "20273"
click at [60, 188] on p "Link" at bounding box center [63, 191] width 9 height 6
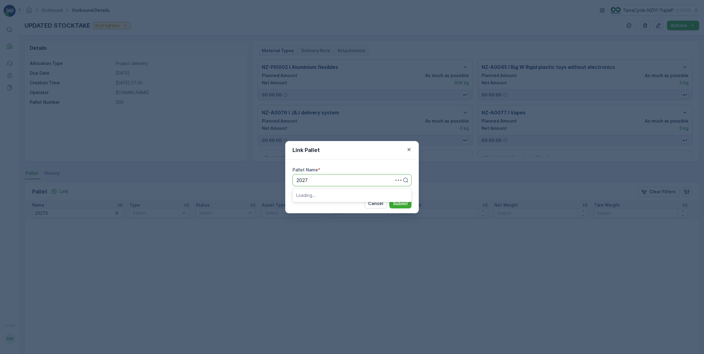
type input "20273"
click at [323, 194] on span "Pallet #20273" at bounding box center [312, 194] width 32 height 5
click at [392, 203] on button "Submit" at bounding box center [400, 204] width 22 height 10
click at [409, 150] on icon "button" at bounding box center [409, 149] width 6 height 6
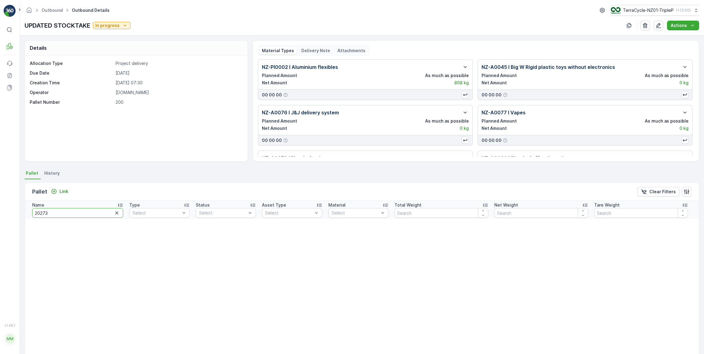
drag, startPoint x: 67, startPoint y: 211, endPoint x: 34, endPoint y: 211, distance: 32.5
click at [34, 211] on input "20273" at bounding box center [77, 213] width 91 height 10
type input "20361"
click at [61, 190] on p "Link" at bounding box center [63, 191] width 9 height 6
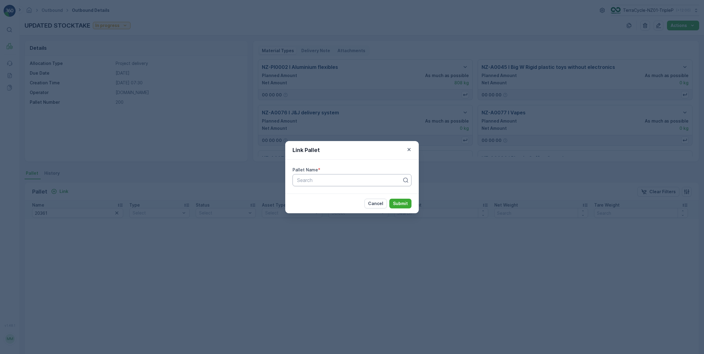
click at [309, 179] on div at bounding box center [349, 179] width 106 height 5
type input "20361"
click at [328, 195] on div "Pallet #20361" at bounding box center [352, 194] width 112 height 5
click at [399, 203] on p "Submit" at bounding box center [400, 203] width 15 height 6
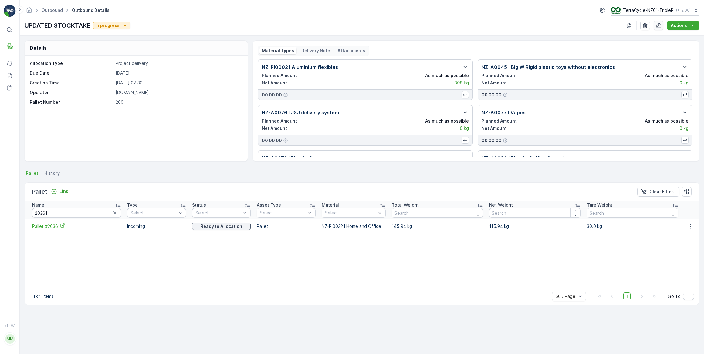
click at [658, 26] on icon "button" at bounding box center [658, 25] width 6 height 6
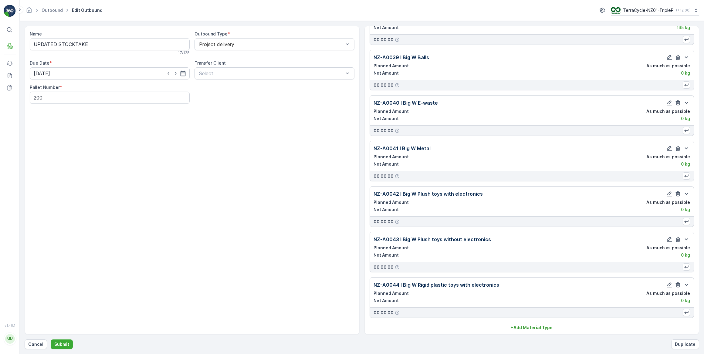
scroll to position [3590, 0]
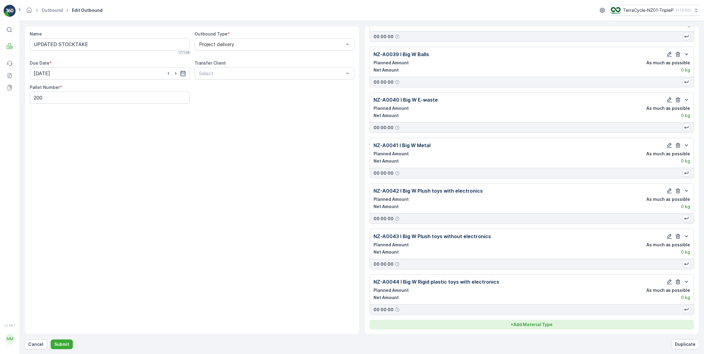
click at [529, 326] on p "+ Add Material Type" at bounding box center [531, 324] width 42 height 6
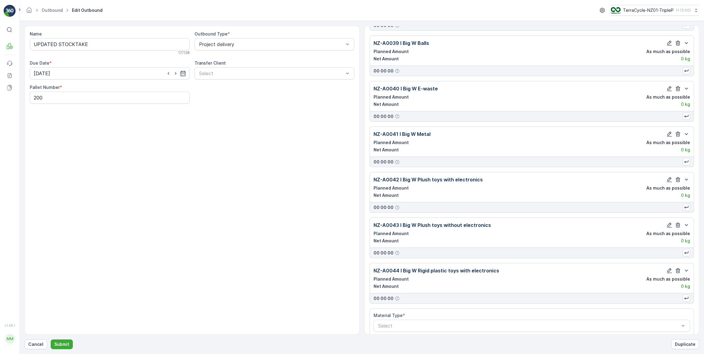
scroll to position [3608, 0]
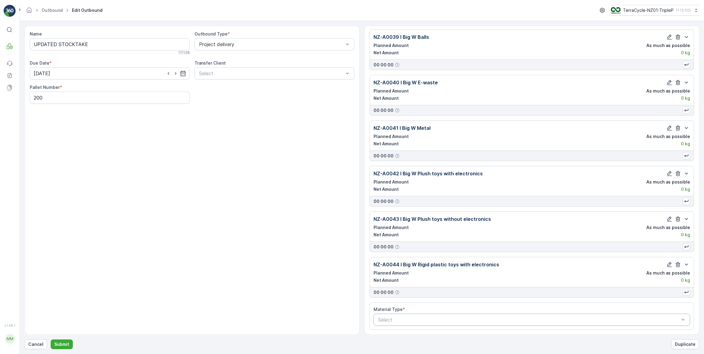
click at [418, 318] on div at bounding box center [528, 319] width 303 height 5
type input "razor"
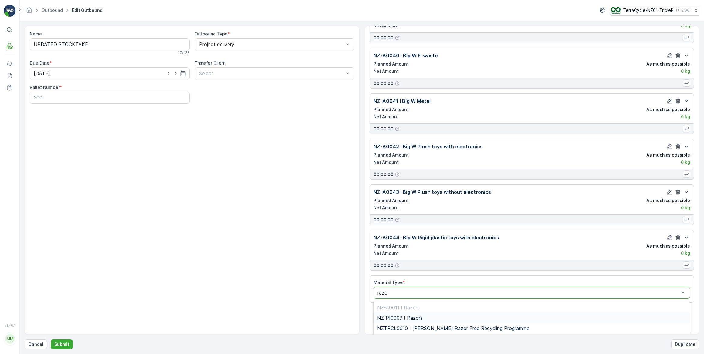
click at [415, 319] on span "NZ-PI0007 I Razors" at bounding box center [399, 317] width 45 height 5
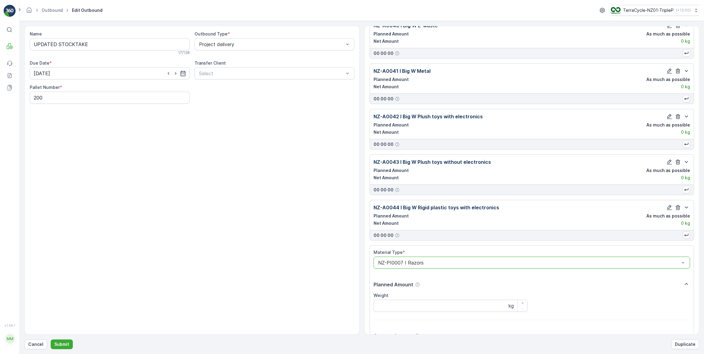
scroll to position [3745, 0]
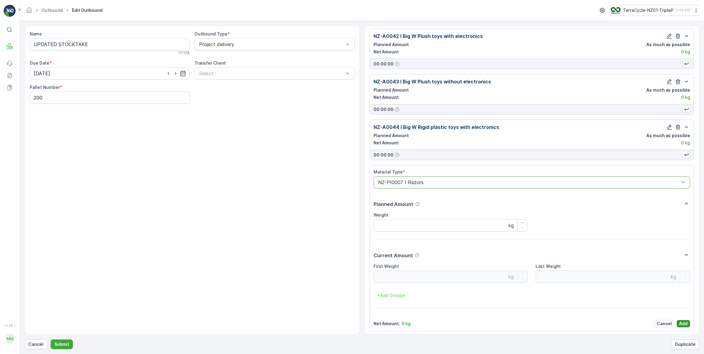
click at [685, 326] on p "Add" at bounding box center [683, 324] width 8 height 6
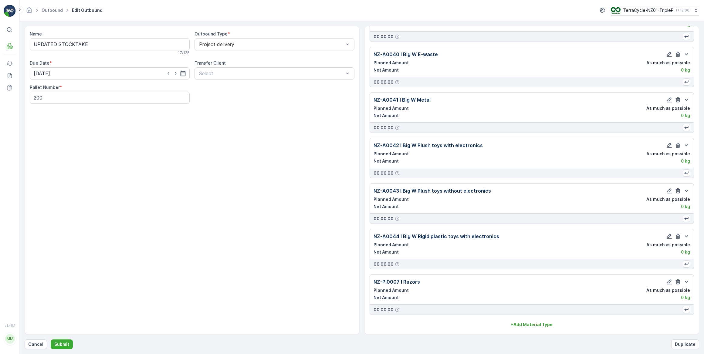
scroll to position [3636, 0]
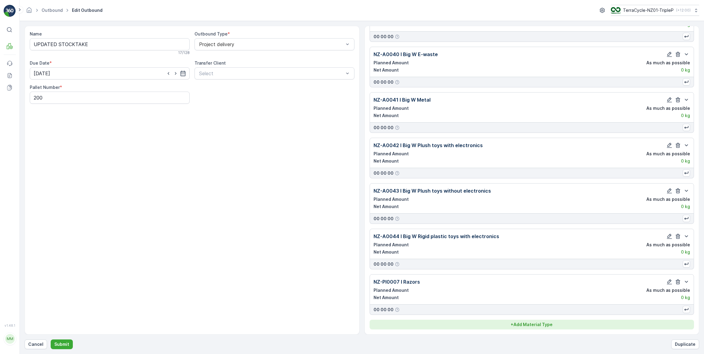
click at [536, 325] on p "+ Add Material Type" at bounding box center [531, 324] width 42 height 6
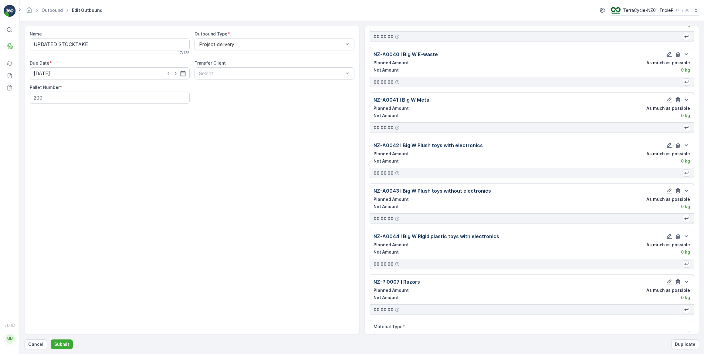
scroll to position [3653, 0]
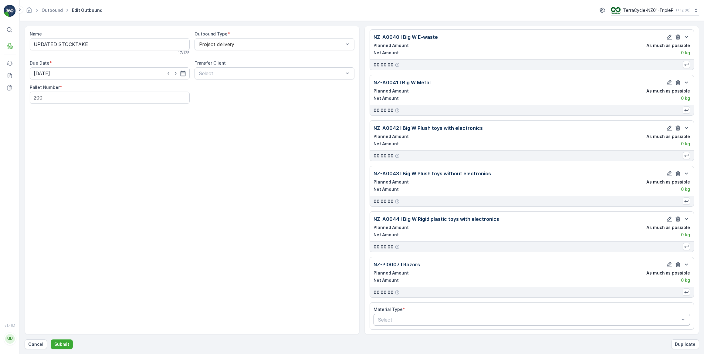
click at [385, 319] on div at bounding box center [528, 319] width 303 height 5
click at [388, 321] on input "plasti cards" at bounding box center [390, 319] width 27 height 5
click at [389, 320] on input "plasti cards" at bounding box center [390, 319] width 27 height 5
click at [390, 318] on input "plasti cards" at bounding box center [390, 319] width 27 height 5
click at [389, 319] on input "plasti cards" at bounding box center [390, 319] width 27 height 5
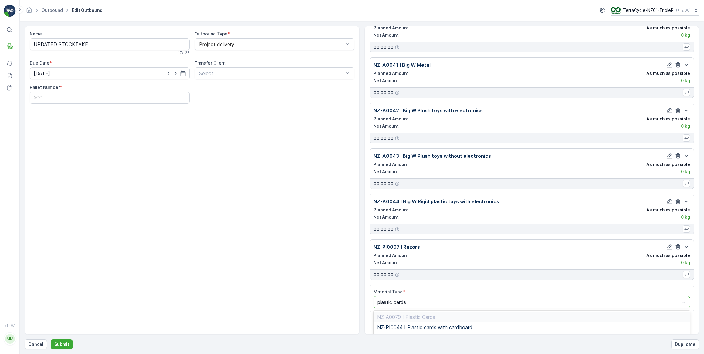
scroll to position [3680, 0]
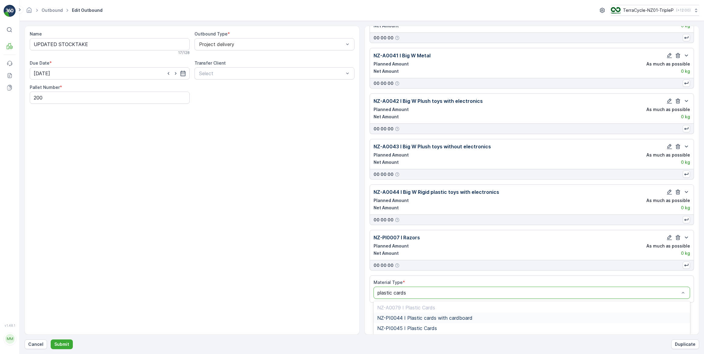
type input "plastic cards"
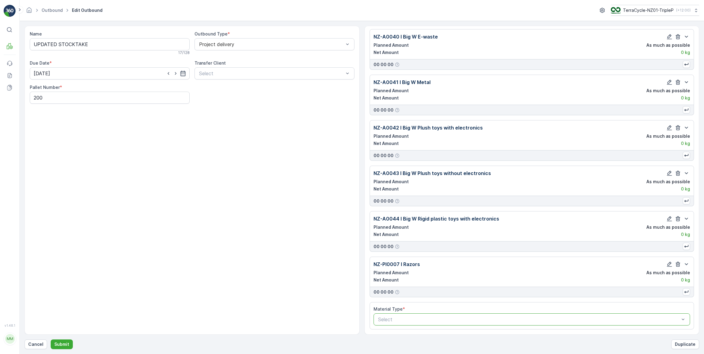
scroll to position [3653, 0]
click at [403, 318] on div at bounding box center [528, 319] width 303 height 5
click at [379, 318] on input "pastic" at bounding box center [384, 319] width 15 height 5
type input "plastic"
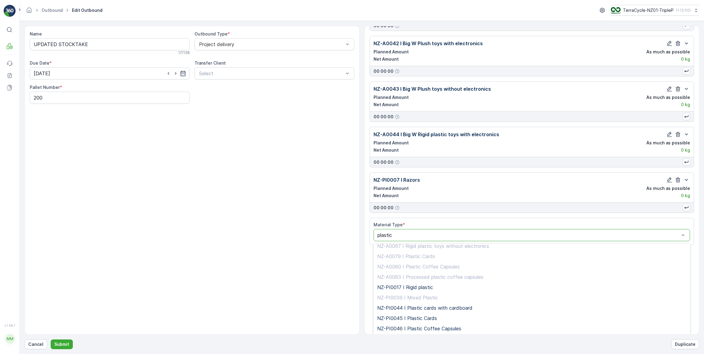
scroll to position [110, 0]
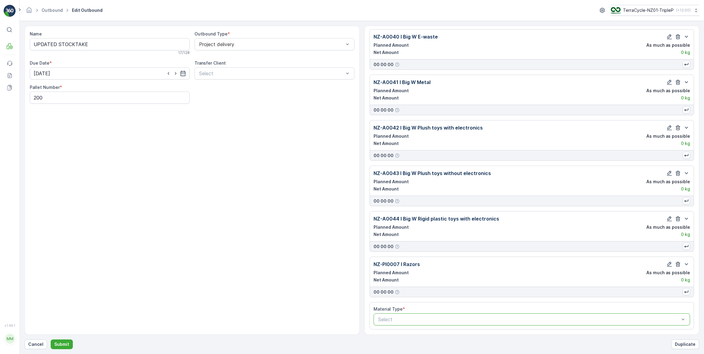
click at [406, 318] on Type "Select" at bounding box center [531, 319] width 317 height 12
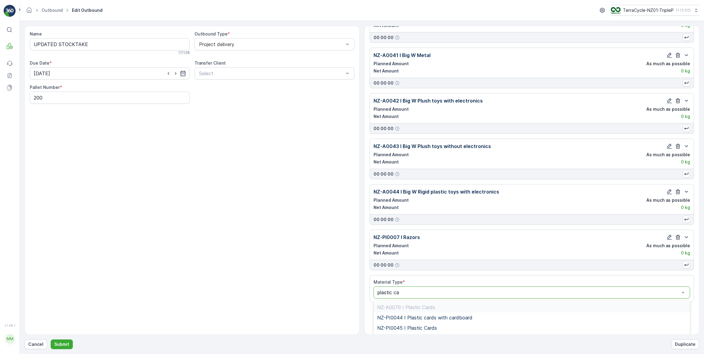
scroll to position [3681, 0]
type input "plastic cards"
click at [417, 326] on span "NZ-PI0045 I Plastic Cards" at bounding box center [407, 327] width 60 height 5
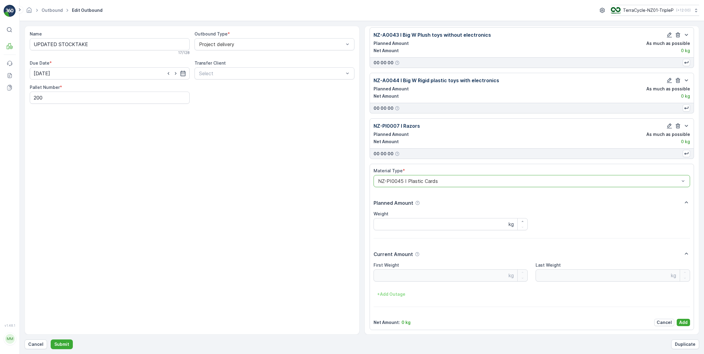
scroll to position [3792, 0]
click at [681, 323] on p "Add" at bounding box center [683, 322] width 8 height 6
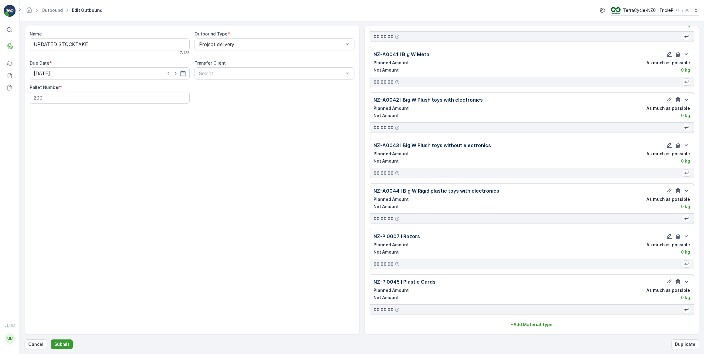
click at [64, 342] on p "Submit" at bounding box center [61, 344] width 15 height 6
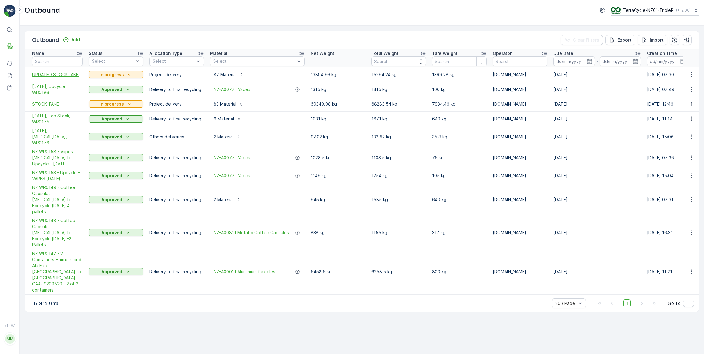
click at [57, 73] on span "UPDATED STOCKTAKE" at bounding box center [57, 75] width 50 height 6
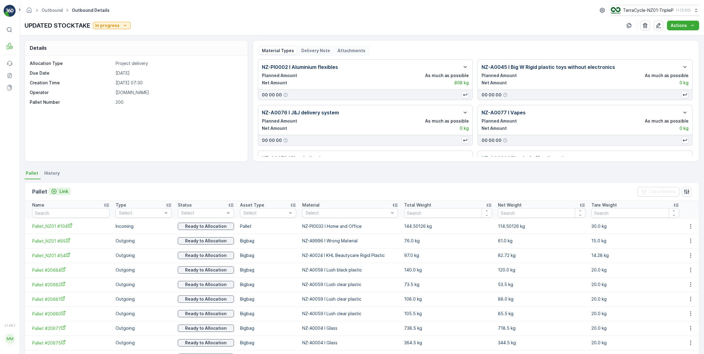
click at [52, 189] on icon "Link" at bounding box center [54, 191] width 6 height 6
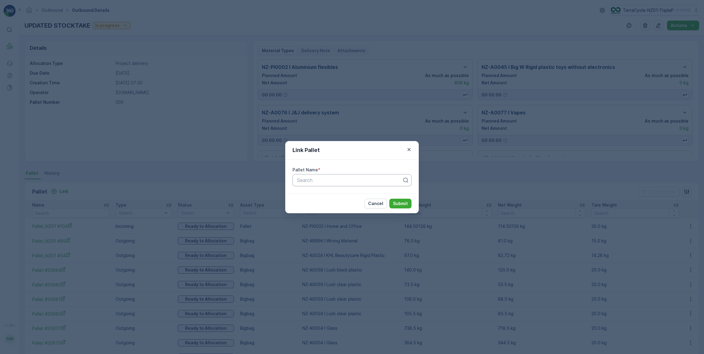
click at [295, 181] on div "Search" at bounding box center [351, 180] width 119 height 12
type input "20722"
click at [321, 196] on span "Pallet #20722" at bounding box center [311, 194] width 31 height 5
click at [403, 205] on p "Submit" at bounding box center [400, 203] width 15 height 6
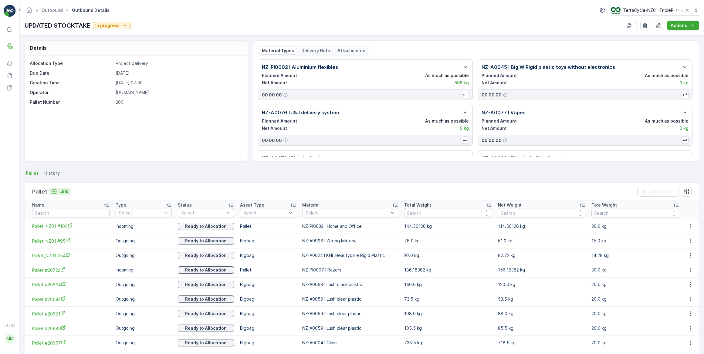
click at [58, 190] on div "Link" at bounding box center [59, 191] width 17 height 6
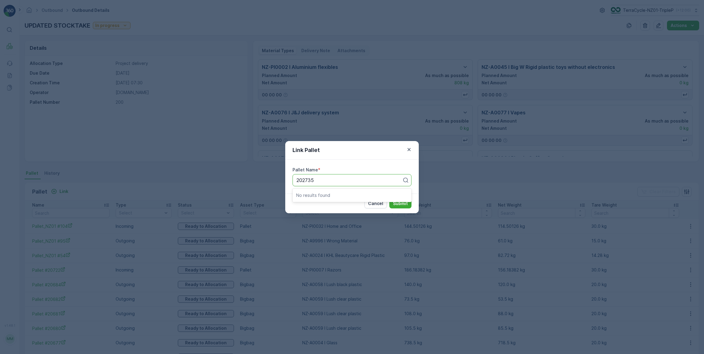
type input "20273"
click at [336, 193] on div "Pallet #20273" at bounding box center [352, 194] width 112 height 5
click at [398, 205] on p "Submit" at bounding box center [400, 203] width 15 height 6
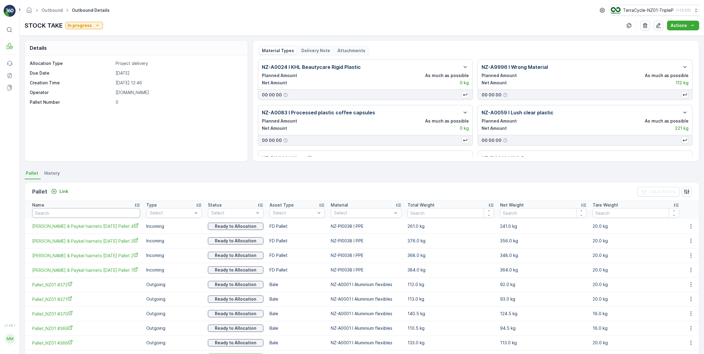
click at [61, 210] on input "text" at bounding box center [86, 213] width 108 height 10
type input "20595"
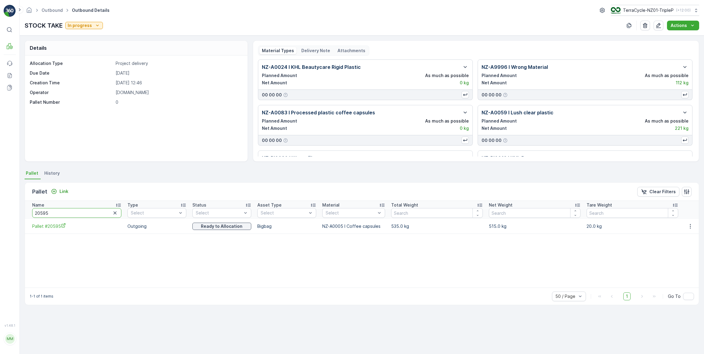
drag, startPoint x: 49, startPoint y: 211, endPoint x: 45, endPoint y: 210, distance: 3.0
click at [45, 210] on input "20595" at bounding box center [76, 213] width 89 height 10
type input "20596"
click at [691, 226] on icon "button" at bounding box center [690, 226] width 6 height 6
click at [681, 246] on span "Unlink Pallet" at bounding box center [678, 246] width 25 height 6
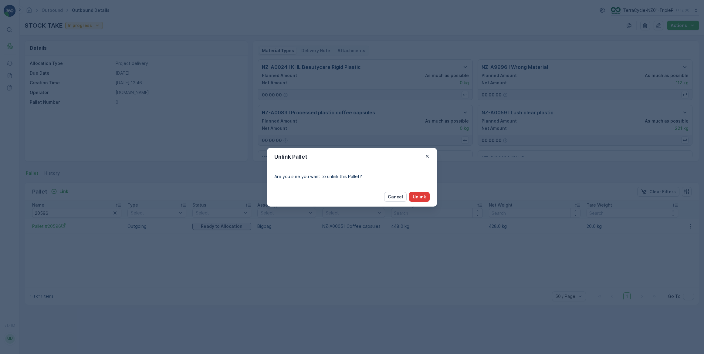
click at [422, 192] on button "Unlink" at bounding box center [419, 197] width 21 height 10
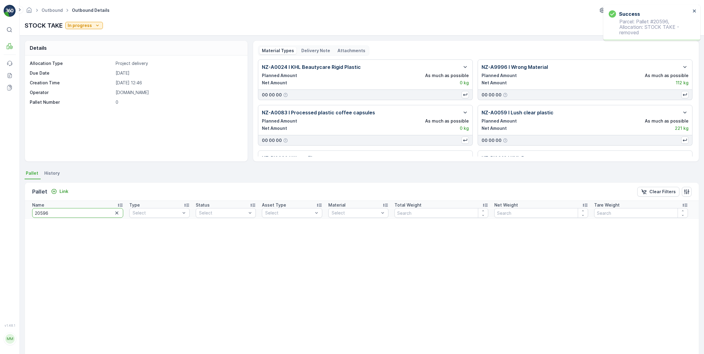
drag, startPoint x: 52, startPoint y: 214, endPoint x: 45, endPoint y: 212, distance: 6.5
click at [45, 212] on input "20596" at bounding box center [77, 213] width 91 height 10
type input "20595"
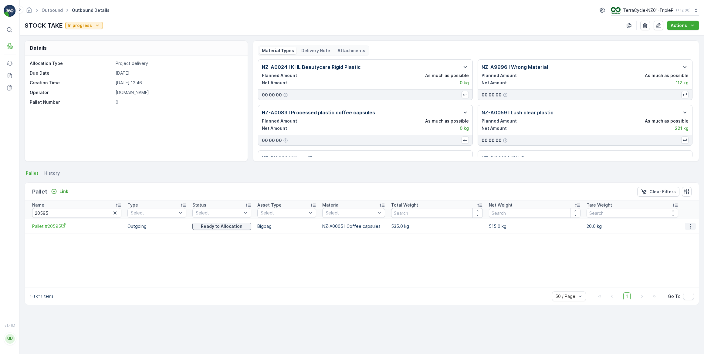
click at [690, 226] on icon "button" at bounding box center [690, 226] width 6 height 6
click at [686, 247] on span "Unlink Pallet" at bounding box center [678, 246] width 25 height 6
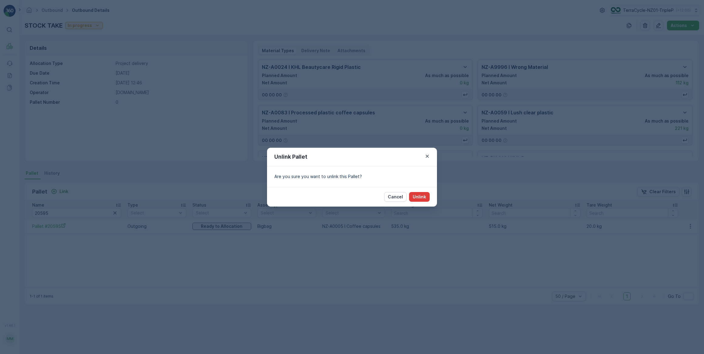
click at [426, 197] on button "Unlink" at bounding box center [419, 197] width 21 height 10
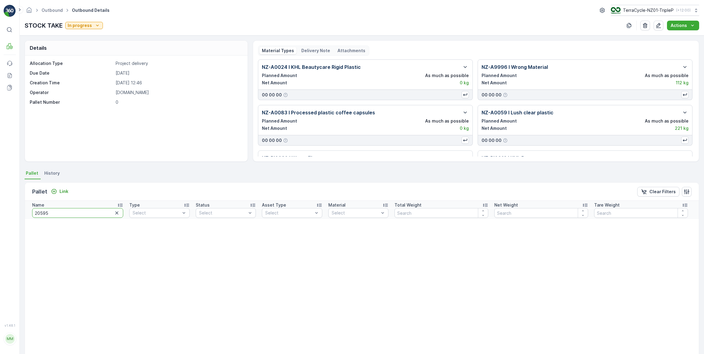
drag, startPoint x: 52, startPoint y: 212, endPoint x: 46, endPoint y: 211, distance: 5.5
click at [46, 211] on input "20595" at bounding box center [77, 213] width 91 height 10
type input "20594"
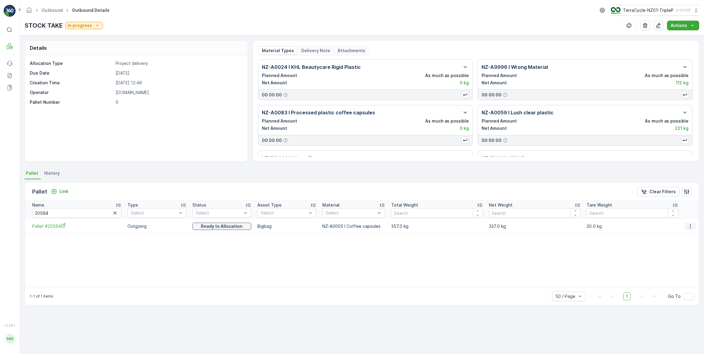
click at [689, 225] on icon "button" at bounding box center [690, 226] width 6 height 6
click at [678, 245] on span "Unlink Pallet" at bounding box center [678, 246] width 25 height 6
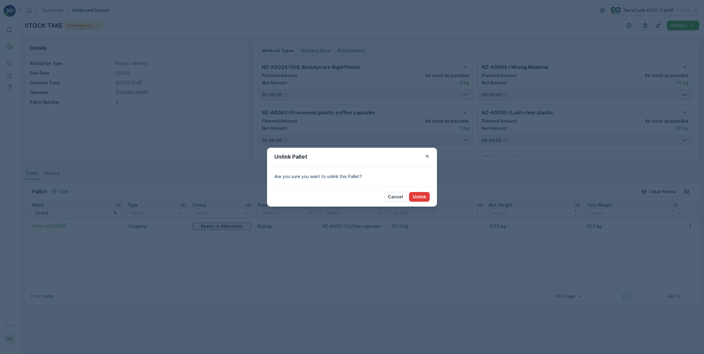
click at [416, 195] on p "Unlink" at bounding box center [418, 197] width 13 height 6
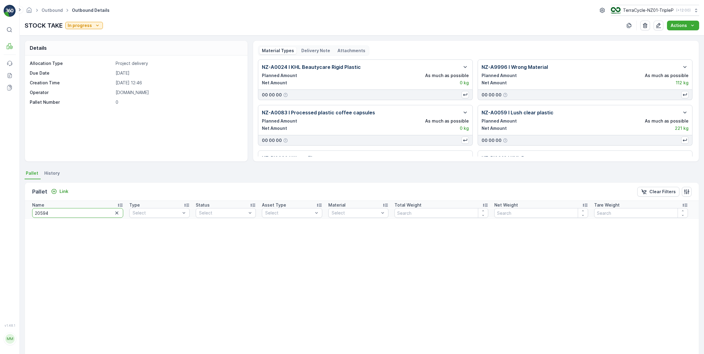
drag, startPoint x: 50, startPoint y: 213, endPoint x: 39, endPoint y: 212, distance: 10.4
click at [39, 212] on input "20594" at bounding box center [77, 213] width 91 height 10
type input "20342"
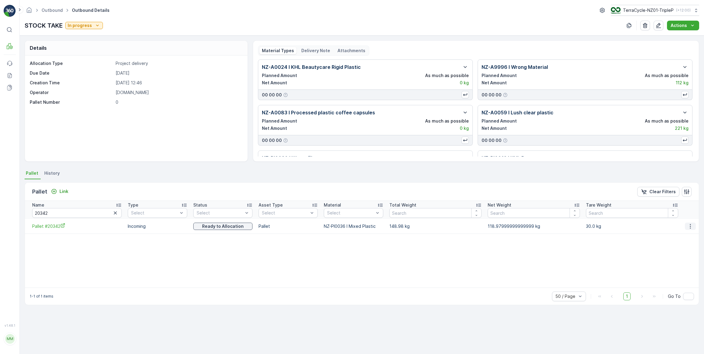
click at [691, 225] on icon "button" at bounding box center [690, 226] width 6 height 6
click at [683, 246] on span "Unlink Pallet" at bounding box center [678, 246] width 25 height 6
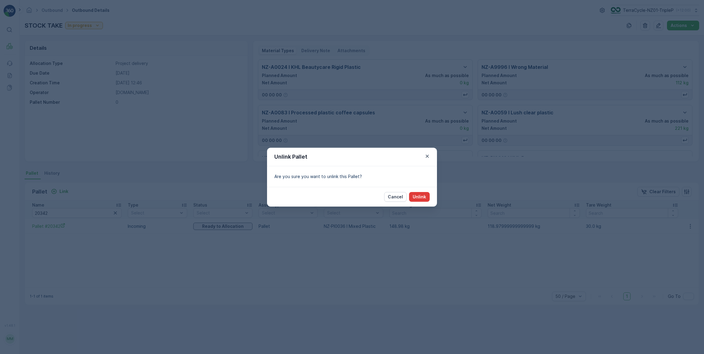
click at [422, 197] on p "Unlink" at bounding box center [418, 197] width 13 height 6
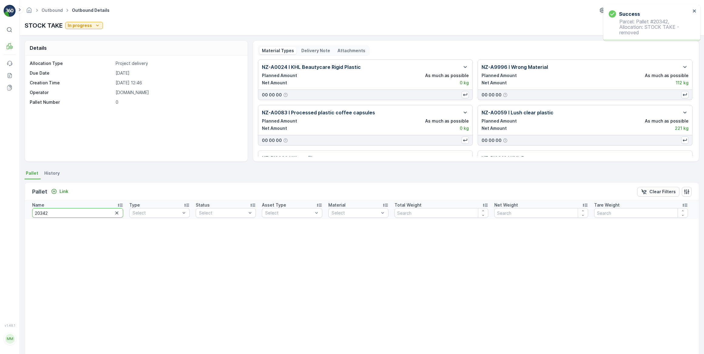
click at [81, 212] on input "20342" at bounding box center [77, 213] width 91 height 10
drag, startPoint x: 76, startPoint y: 210, endPoint x: 44, endPoint y: 210, distance: 31.8
click at [44, 210] on input "20342" at bounding box center [77, 213] width 91 height 10
drag, startPoint x: 47, startPoint y: 213, endPoint x: 33, endPoint y: 214, distance: 14.0
click at [33, 214] on input "20342" at bounding box center [77, 213] width 91 height 10
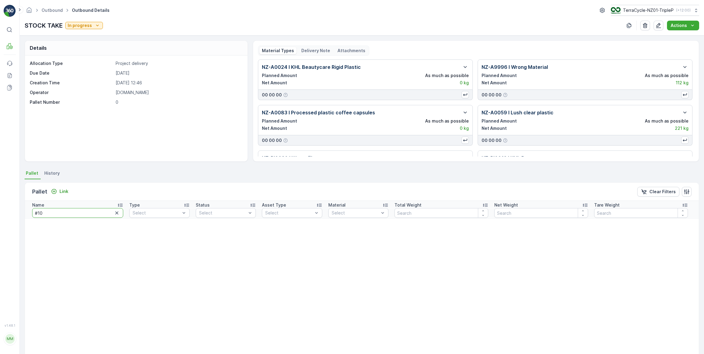
type input "#104"
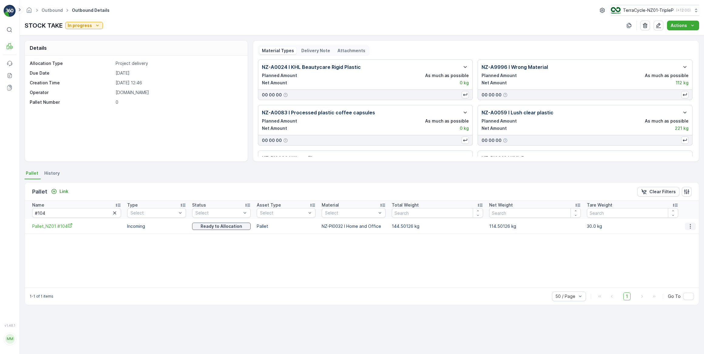
click at [690, 227] on icon "button" at bounding box center [690, 226] width 6 height 6
click at [678, 245] on span "Unlink Pallet" at bounding box center [678, 246] width 25 height 6
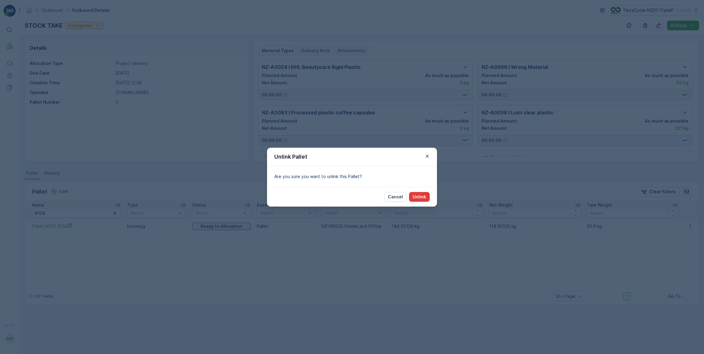
click at [422, 196] on p "Unlink" at bounding box center [418, 197] width 13 height 6
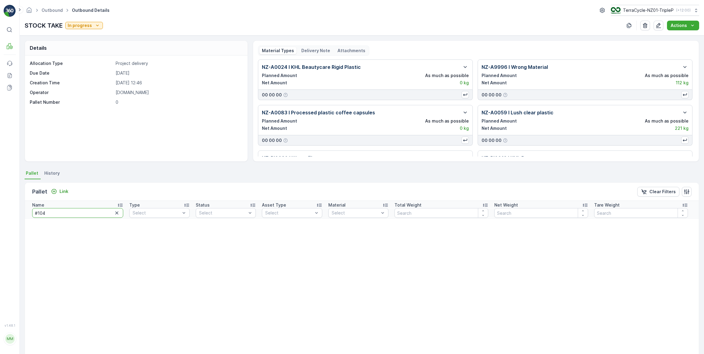
drag, startPoint x: 59, startPoint y: 214, endPoint x: 29, endPoint y: 212, distance: 30.1
click at [29, 212] on th "Name #104" at bounding box center [75, 210] width 101 height 18
type input "ppe002"
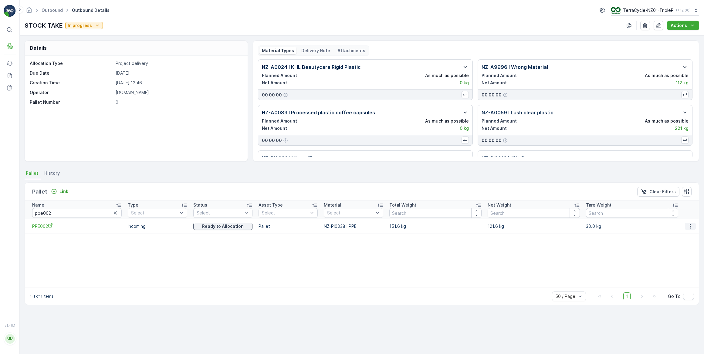
click at [687, 227] on icon "button" at bounding box center [690, 226] width 6 height 6
click at [672, 248] on span "Unlink Pallet" at bounding box center [678, 246] width 25 height 6
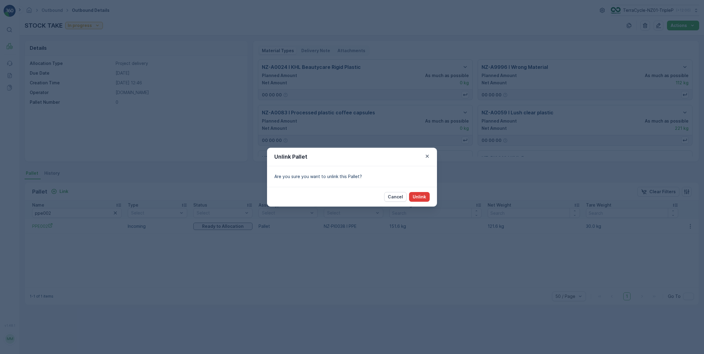
click at [425, 197] on p "Unlink" at bounding box center [418, 197] width 13 height 6
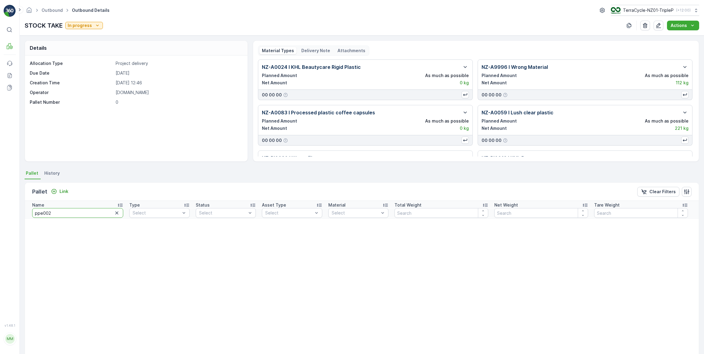
drag, startPoint x: 57, startPoint y: 216, endPoint x: 32, endPoint y: 212, distance: 25.2
click at [32, 212] on input "ppe002" at bounding box center [77, 213] width 91 height 10
type input "20330"
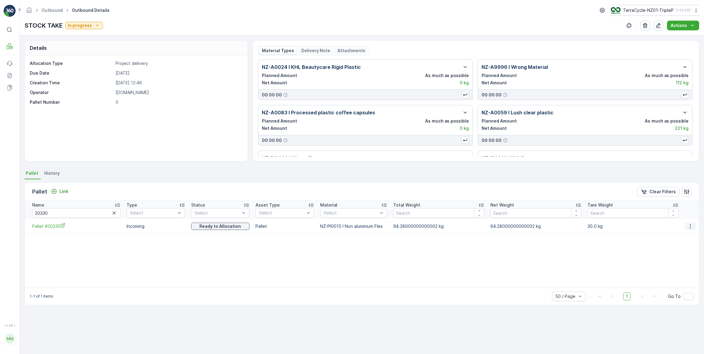
click at [688, 225] on icon "button" at bounding box center [690, 226] width 6 height 6
click at [676, 247] on span "Unlink Pallet" at bounding box center [678, 246] width 25 height 6
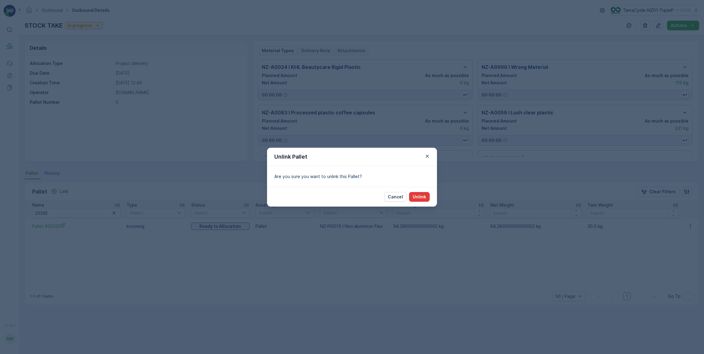
click at [415, 197] on p "Unlink" at bounding box center [418, 197] width 13 height 6
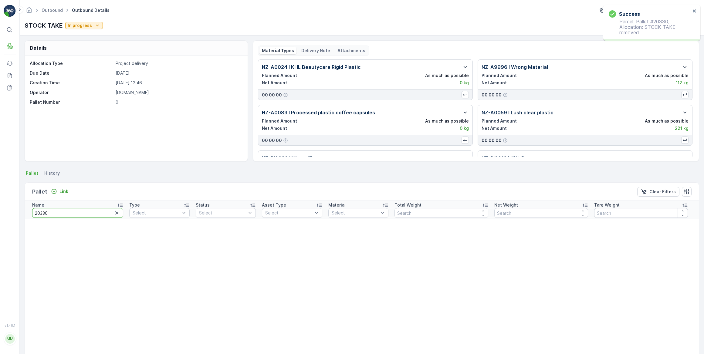
drag, startPoint x: 52, startPoint y: 213, endPoint x: 41, endPoint y: 213, distance: 11.2
click at [41, 213] on input "20330" at bounding box center [77, 213] width 91 height 10
type input "20203"
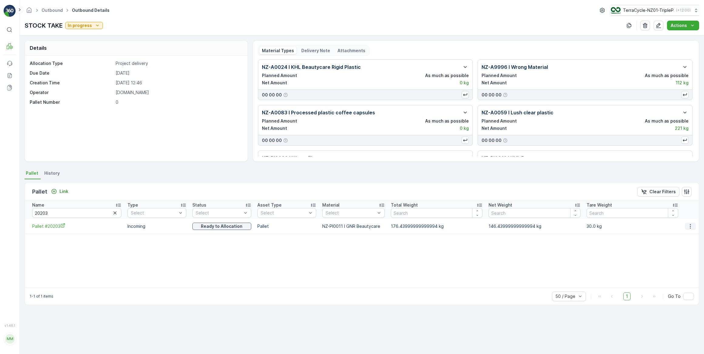
click at [691, 228] on icon "button" at bounding box center [690, 226] width 6 height 6
click at [682, 247] on span "Unlink Pallet" at bounding box center [678, 246] width 25 height 6
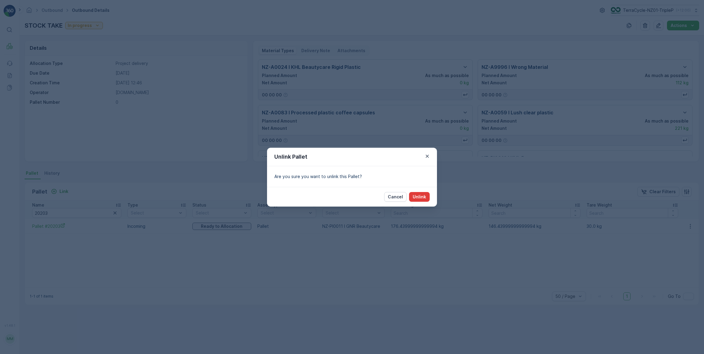
click at [424, 195] on p "Unlink" at bounding box center [418, 197] width 13 height 6
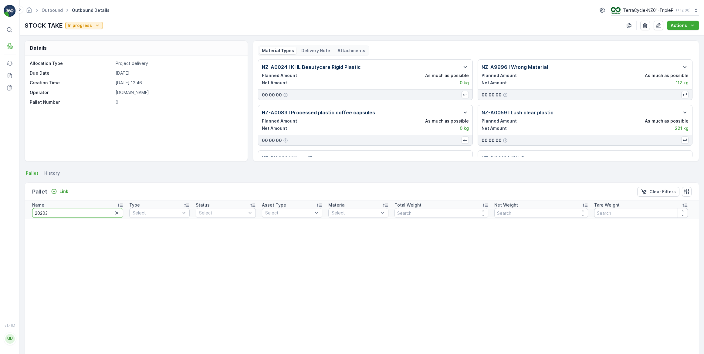
drag, startPoint x: 48, startPoint y: 215, endPoint x: 40, endPoint y: 214, distance: 7.4
click at [40, 214] on input "20203" at bounding box center [77, 213] width 91 height 10
type input "20722"
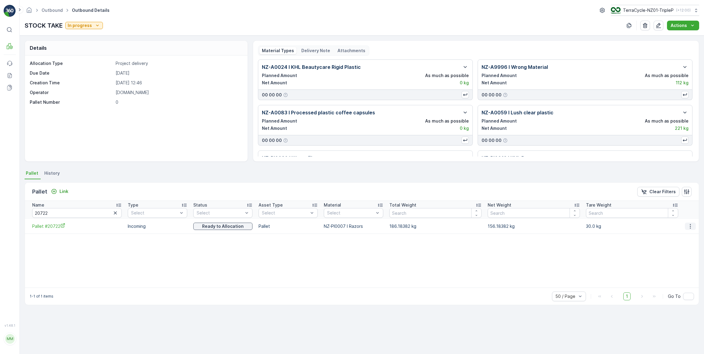
click at [687, 225] on icon "button" at bounding box center [690, 226] width 6 height 6
click at [682, 247] on span "Unlink Pallet" at bounding box center [678, 246] width 25 height 6
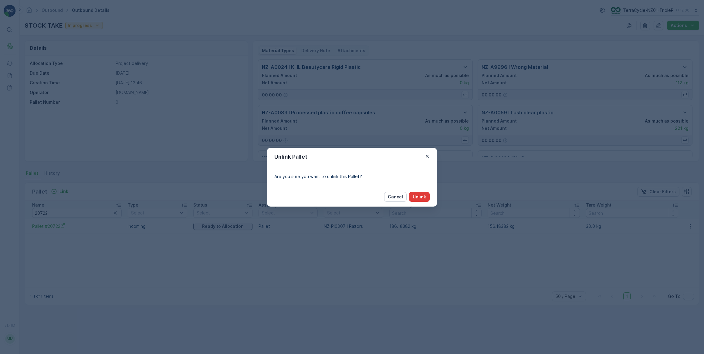
click at [415, 197] on p "Unlink" at bounding box center [418, 197] width 13 height 6
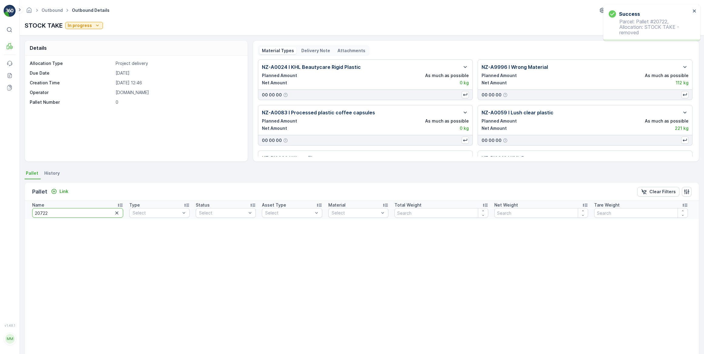
drag, startPoint x: 49, startPoint y: 214, endPoint x: 37, endPoint y: 212, distance: 11.9
click at [37, 212] on input "20722" at bounding box center [77, 213] width 91 height 10
type input "20"
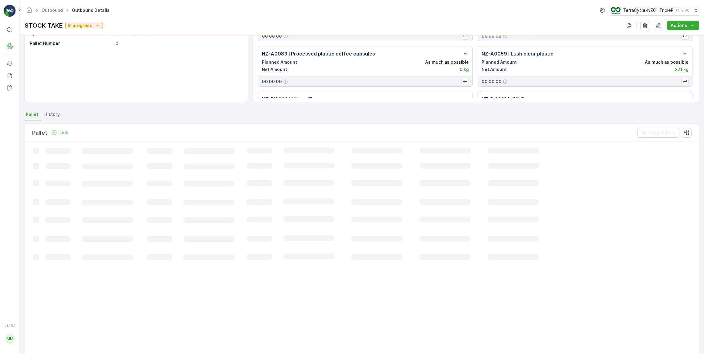
scroll to position [58, 0]
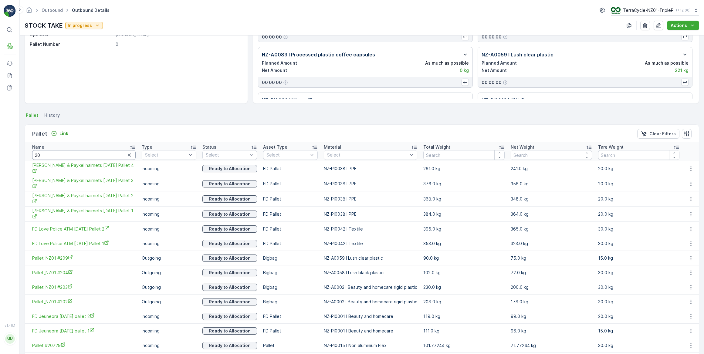
click at [57, 154] on input "20" at bounding box center [83, 155] width 103 height 10
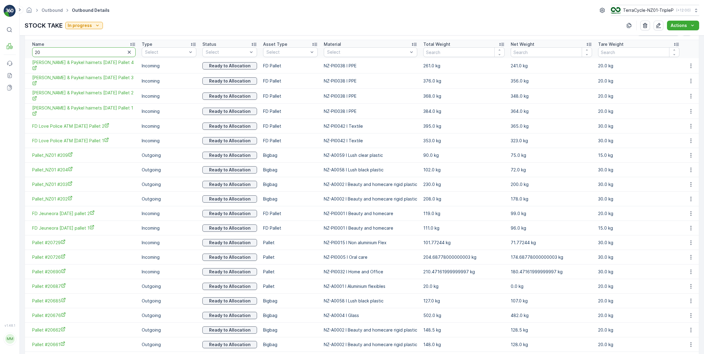
scroll to position [33, 0]
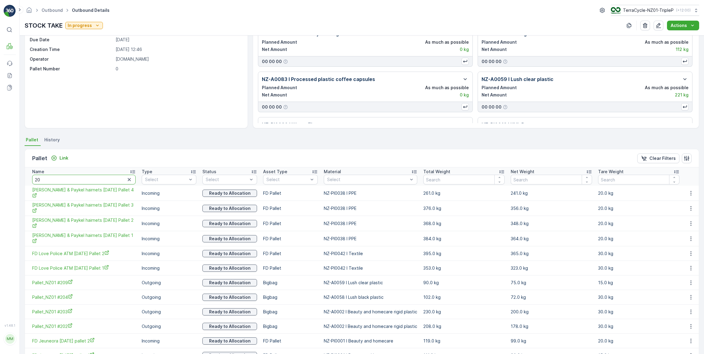
click at [51, 180] on input "20" at bounding box center [83, 180] width 103 height 10
type input "20273"
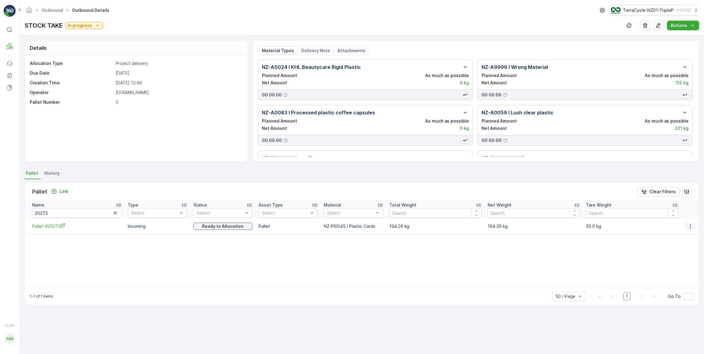
click at [690, 227] on icon "button" at bounding box center [690, 226] width 6 height 6
click at [684, 245] on span "Unlink Pallet" at bounding box center [678, 246] width 25 height 6
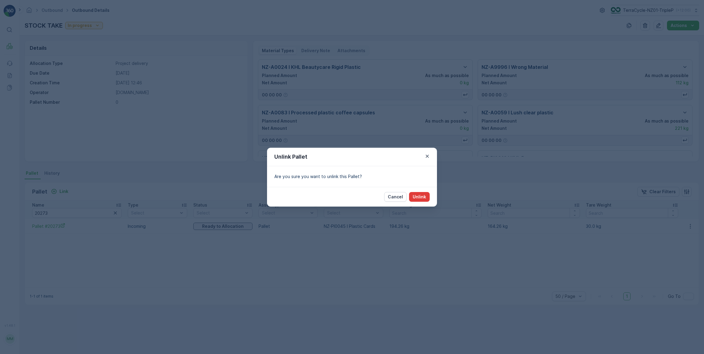
click at [417, 197] on p "Unlink" at bounding box center [418, 197] width 13 height 6
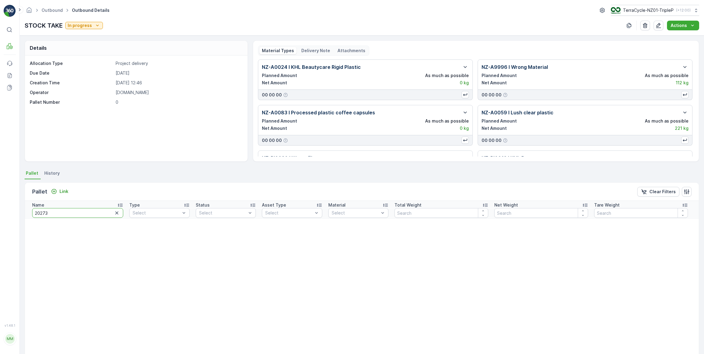
drag, startPoint x: 52, startPoint y: 213, endPoint x: 29, endPoint y: 213, distance: 22.4
click at [32, 213] on th "Name 20273" at bounding box center [75, 210] width 101 height 18
type input "20361"
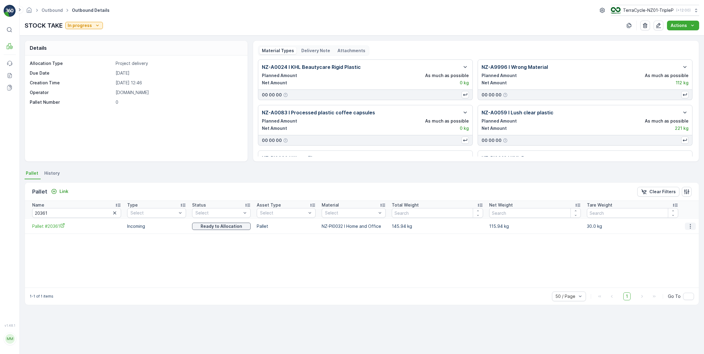
click at [691, 227] on icon "button" at bounding box center [690, 226] width 6 height 6
click at [675, 244] on span "Unlink Pallet" at bounding box center [678, 246] width 25 height 6
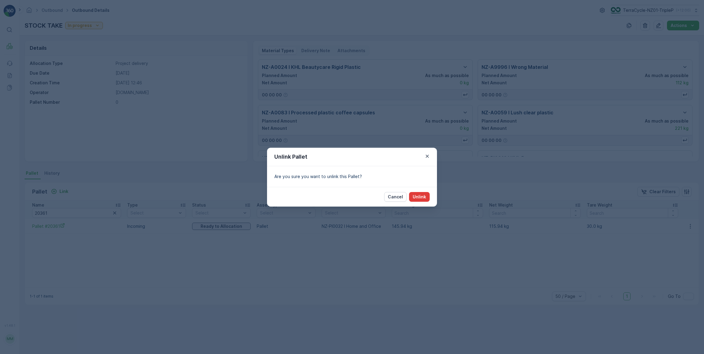
click at [423, 200] on p "Unlink" at bounding box center [418, 197] width 13 height 6
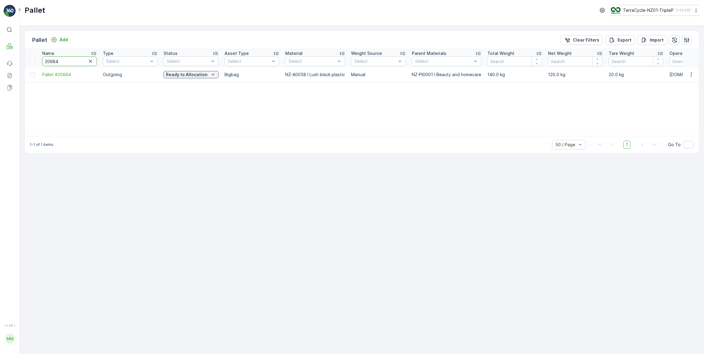
drag, startPoint x: 69, startPoint y: 59, endPoint x: 50, endPoint y: 58, distance: 18.8
click at [50, 59] on input "20684" at bounding box center [69, 61] width 55 height 10
type input "20595"
drag, startPoint x: 61, startPoint y: 61, endPoint x: 55, endPoint y: 61, distance: 6.1
click at [55, 61] on input "20595" at bounding box center [69, 61] width 55 height 10
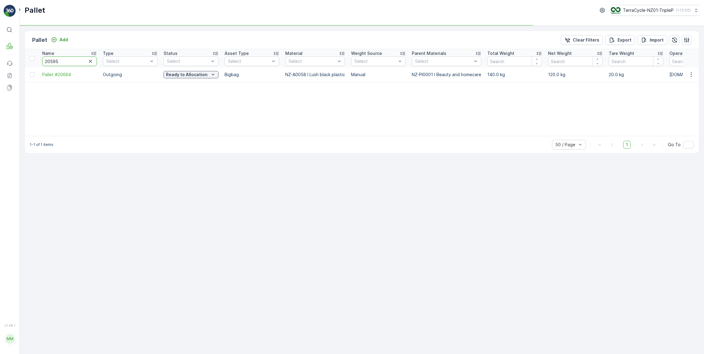
type input "20596"
click at [67, 61] on input "20596" at bounding box center [69, 61] width 55 height 10
click at [200, 77] on p "In stock-Outgoing" at bounding box center [186, 75] width 39 height 6
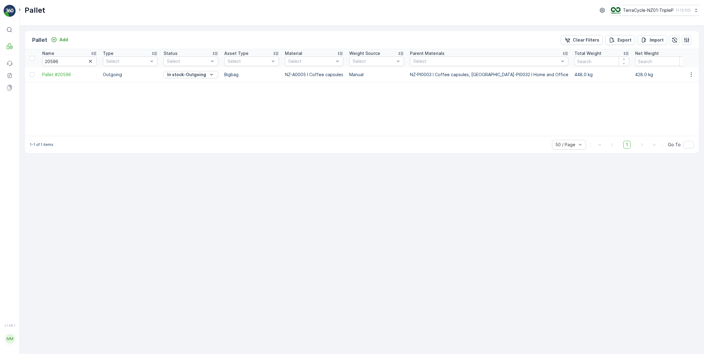
click at [241, 108] on div "Name 20596 Type Select Status Select Asset Type Select Material Select Weight S…" at bounding box center [362, 92] width 674 height 87
click at [190, 76] on p "In stock-Outgoing" at bounding box center [186, 75] width 39 height 6
click at [180, 135] on span "Ready to Allocation" at bounding box center [187, 134] width 40 height 6
click at [692, 75] on icon "button" at bounding box center [691, 75] width 6 height 6
click at [680, 116] on span "Print QR" at bounding box center [674, 117] width 17 height 6
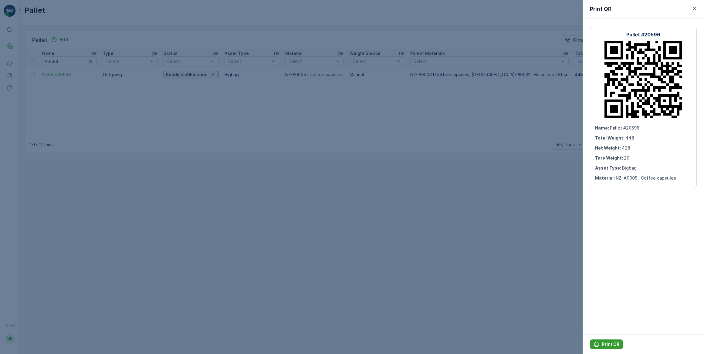
click at [612, 347] on p "Print QR" at bounding box center [610, 344] width 17 height 6
click at [155, 182] on div at bounding box center [352, 177] width 704 height 354
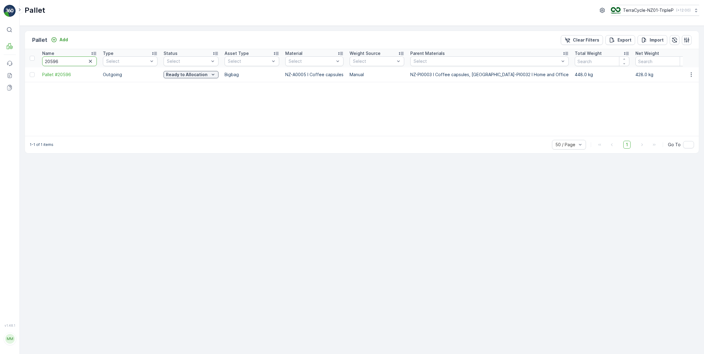
click at [56, 59] on input "20596" at bounding box center [69, 61] width 55 height 10
type input "20595"
click at [691, 76] on icon "button" at bounding box center [690, 74] width 1 height 5
click at [672, 118] on span "Print QR" at bounding box center [674, 117] width 17 height 6
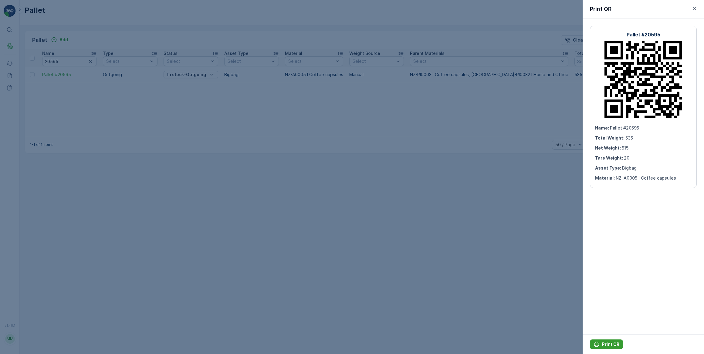
click at [614, 344] on p "Print QR" at bounding box center [610, 344] width 17 height 6
click at [211, 116] on div at bounding box center [352, 177] width 704 height 354
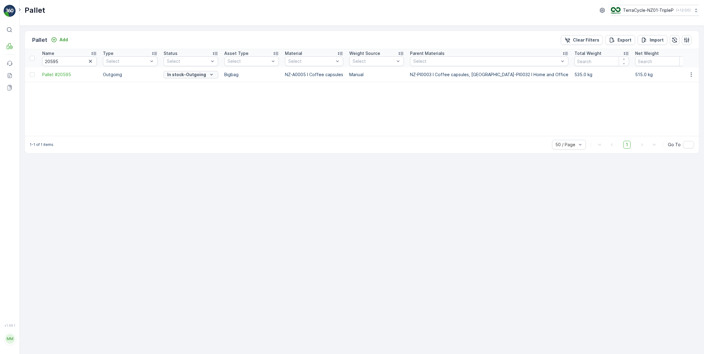
click at [202, 74] on p "In stock-Outgoing" at bounding box center [186, 75] width 39 height 6
click at [193, 135] on span "Ready to Allocation" at bounding box center [187, 134] width 40 height 6
click at [56, 61] on input "20595" at bounding box center [69, 61] width 55 height 10
type input "20594"
click at [197, 73] on p "Ready to Allocation" at bounding box center [187, 75] width 42 height 6
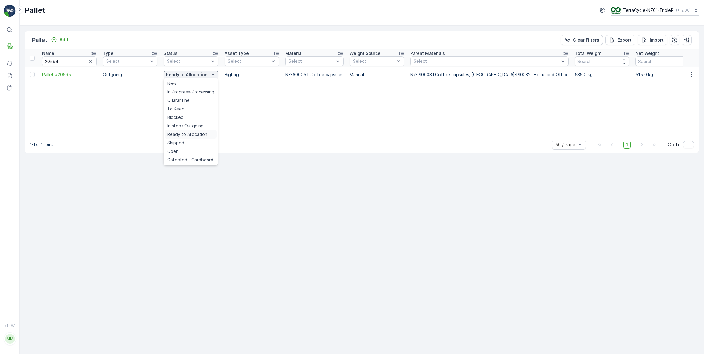
click at [190, 136] on span "Ready to Allocation" at bounding box center [187, 134] width 40 height 6
click at [189, 75] on p "In stock-Outgoing" at bounding box center [186, 75] width 39 height 6
click at [186, 134] on span "Ready to Allocation" at bounding box center [187, 134] width 40 height 6
click at [690, 75] on icon "button" at bounding box center [691, 75] width 6 height 6
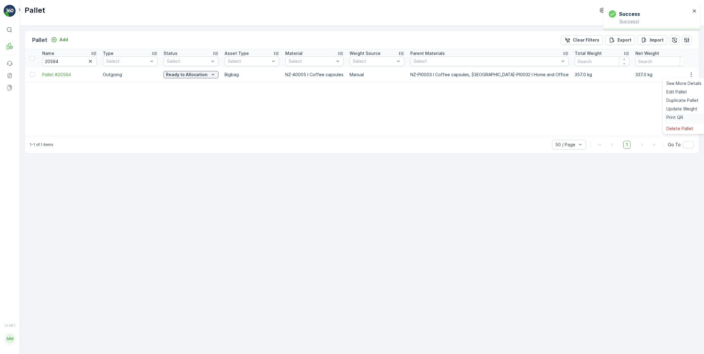
click at [679, 116] on span "Print QR" at bounding box center [674, 117] width 17 height 6
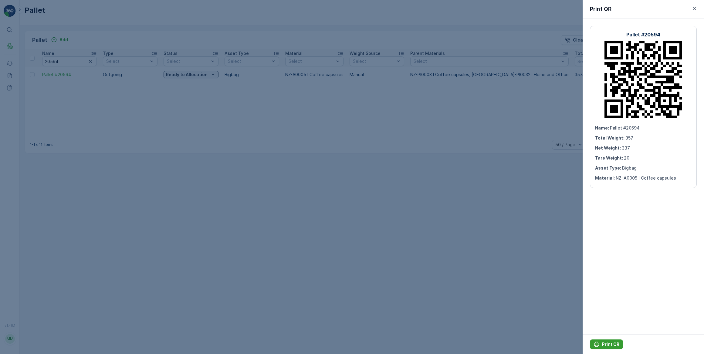
click at [610, 345] on p "Print QR" at bounding box center [610, 344] width 17 height 6
click at [246, 165] on div at bounding box center [352, 177] width 704 height 354
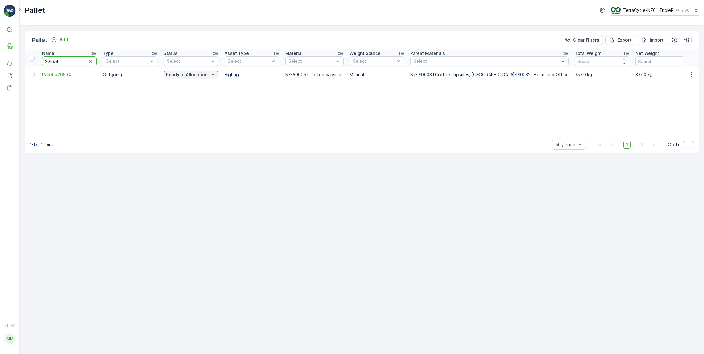
drag, startPoint x: 61, startPoint y: 62, endPoint x: 39, endPoint y: 60, distance: 21.6
click at [39, 60] on th "Name 20594" at bounding box center [69, 58] width 61 height 18
type input "20342"
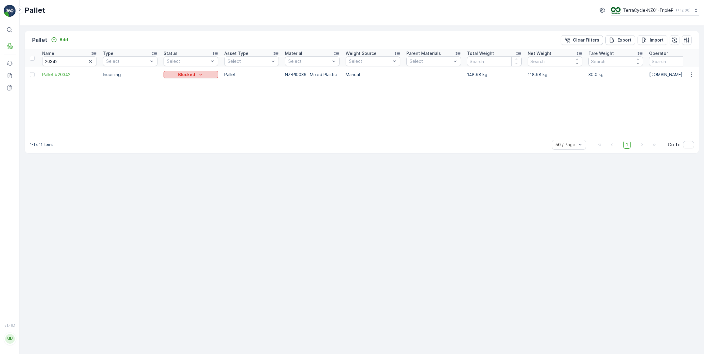
click at [202, 74] on icon "Blocked" at bounding box center [200, 75] width 6 height 6
click at [194, 92] on span "In Progress-Incoming" at bounding box center [188, 92] width 42 height 6
click at [202, 74] on icon "Blocked" at bounding box center [200, 75] width 6 height 6
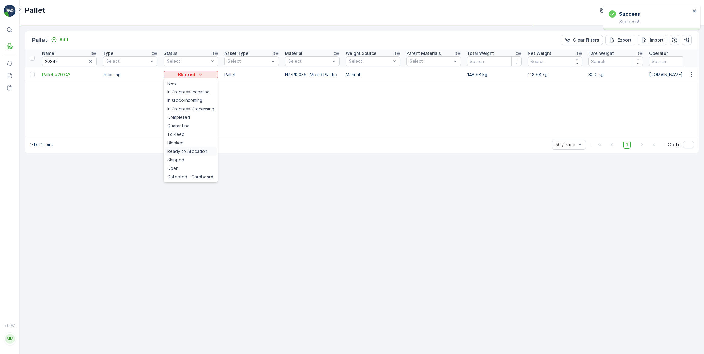
click at [191, 151] on span "Ready to Allocation" at bounding box center [187, 151] width 40 height 6
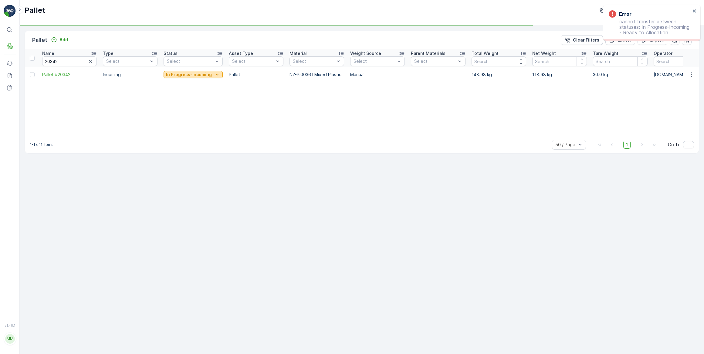
click at [204, 74] on p "In Progress-Incoming" at bounding box center [189, 75] width 46 height 6
click at [183, 124] on span "Quarantine" at bounding box center [178, 126] width 22 height 6
click at [205, 73] on p "In Progress-Incoming" at bounding box center [189, 75] width 46 height 6
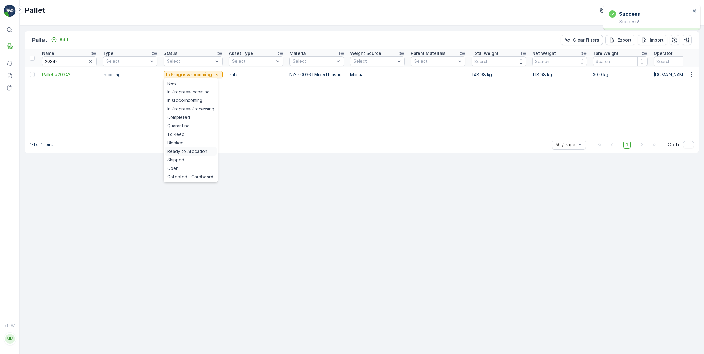
click at [180, 150] on span "Ready to Allocation" at bounding box center [187, 151] width 40 height 6
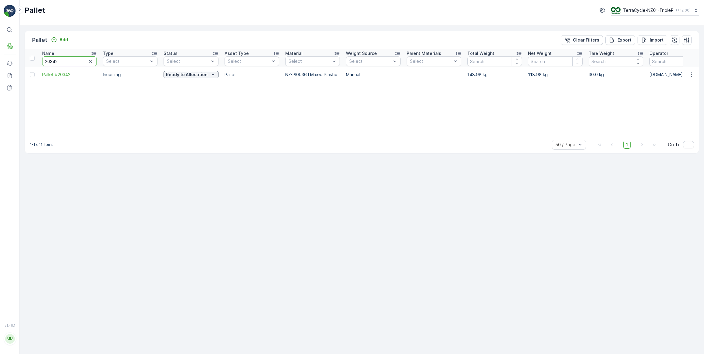
drag, startPoint x: 55, startPoint y: 59, endPoint x: 39, endPoint y: 59, distance: 15.2
click at [39, 59] on th "Name 20342" at bounding box center [69, 58] width 61 height 18
type input "104"
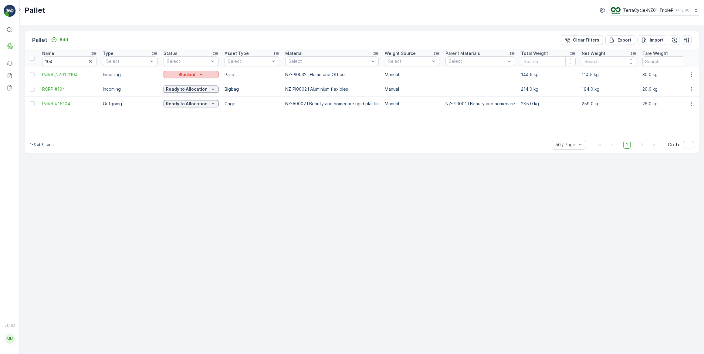
click at [185, 73] on p "Blocked" at bounding box center [186, 75] width 17 height 6
click at [188, 91] on span "In Progress-Incoming" at bounding box center [188, 92] width 42 height 6
click at [199, 74] on icon "Blocked" at bounding box center [201, 75] width 6 height 6
click at [183, 126] on span "Quarantine" at bounding box center [178, 126] width 22 height 6
click at [208, 73] on p "In Progress-Incoming" at bounding box center [189, 75] width 46 height 6
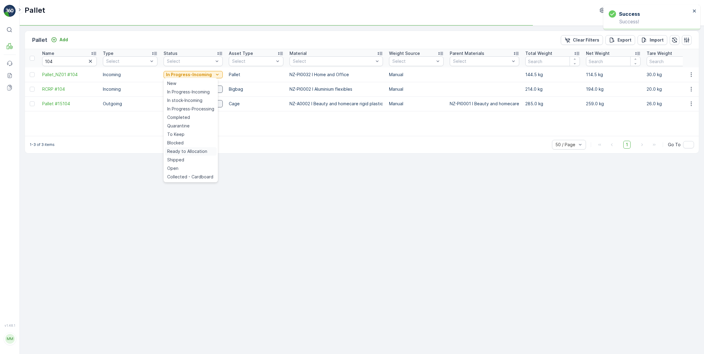
click at [186, 151] on span "Ready to Allocation" at bounding box center [187, 151] width 40 height 6
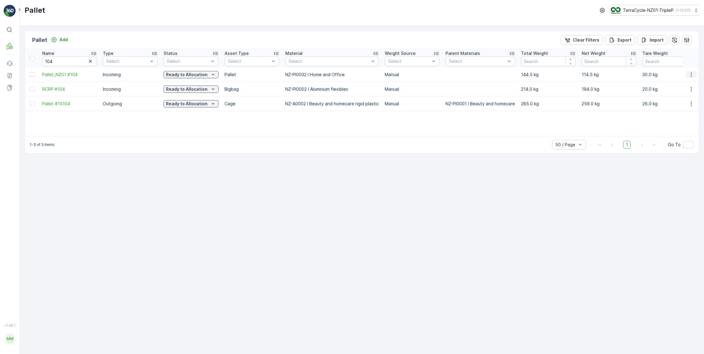
click at [691, 75] on icon "button" at bounding box center [691, 75] width 6 height 6
click at [679, 118] on span "Print QR" at bounding box center [674, 117] width 17 height 6
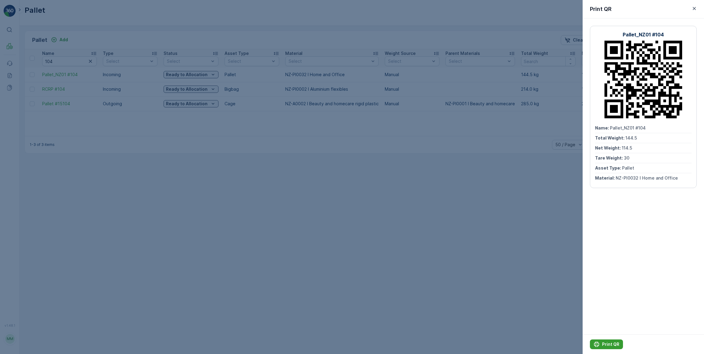
click at [616, 344] on p "Print QR" at bounding box center [610, 344] width 17 height 6
drag, startPoint x: 230, startPoint y: 222, endPoint x: 226, endPoint y: 223, distance: 3.7
click at [230, 222] on div at bounding box center [352, 177] width 704 height 354
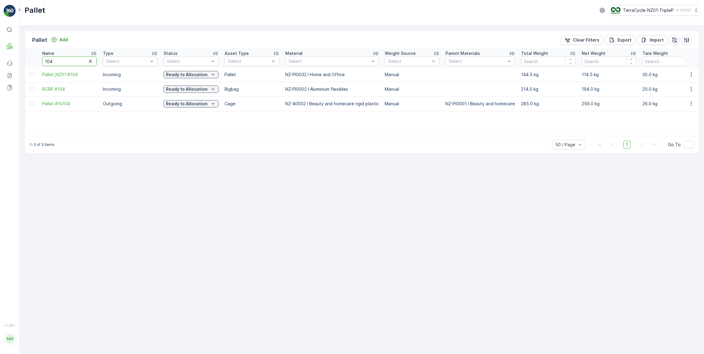
drag, startPoint x: 67, startPoint y: 62, endPoint x: 42, endPoint y: 62, distance: 24.6
click at [43, 62] on input "104" at bounding box center [69, 61] width 55 height 10
type input "ppe102"
click at [53, 62] on input "ppe102" at bounding box center [69, 61] width 55 height 10
type input "ppe02"
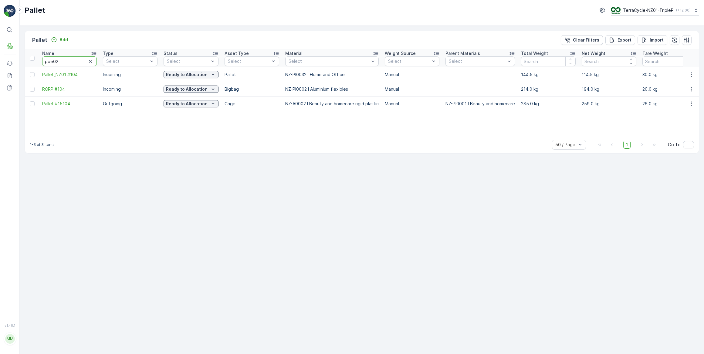
click at [55, 58] on input "ppe02" at bounding box center [69, 61] width 55 height 10
type input "ppe002"
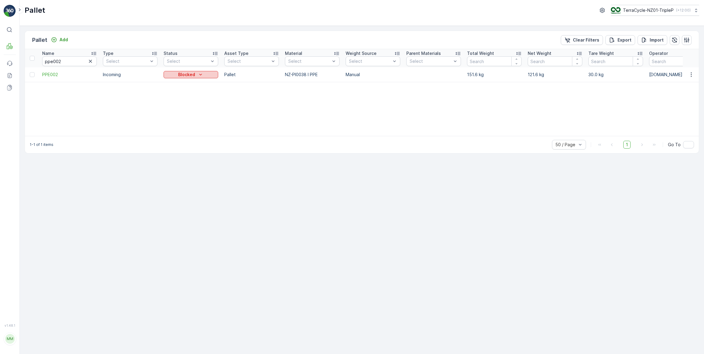
click at [190, 74] on p "Blocked" at bounding box center [186, 75] width 17 height 6
click at [193, 94] on span "In Progress-Incoming" at bounding box center [188, 92] width 42 height 6
click at [203, 72] on icon "Blocked" at bounding box center [200, 75] width 6 height 6
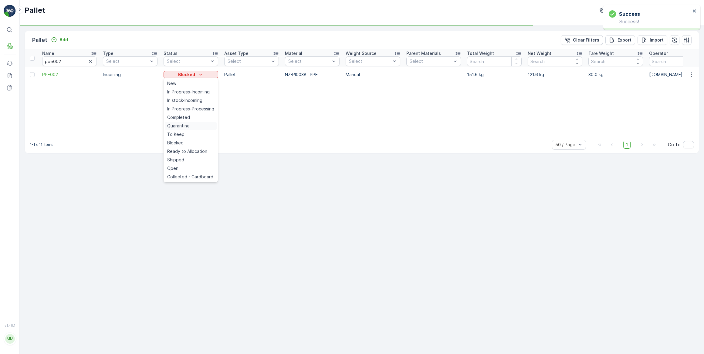
click at [184, 124] on span "Quarantine" at bounding box center [178, 126] width 22 height 6
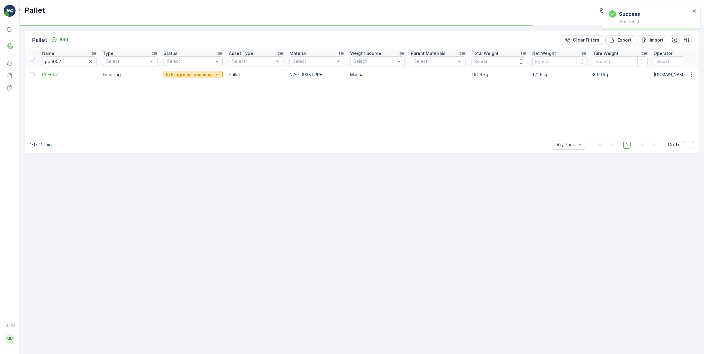
click at [189, 75] on p "In Progress-Incoming" at bounding box center [189, 75] width 46 height 6
click at [190, 153] on span "Ready to Allocation" at bounding box center [187, 151] width 40 height 6
click at [691, 75] on icon "button" at bounding box center [691, 75] width 6 height 6
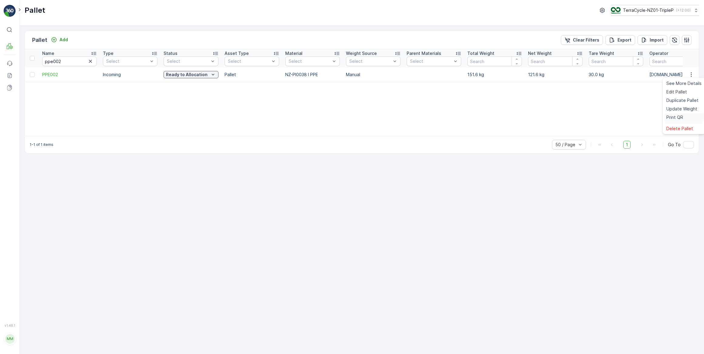
click at [672, 118] on span "Print QR" at bounding box center [674, 117] width 17 height 6
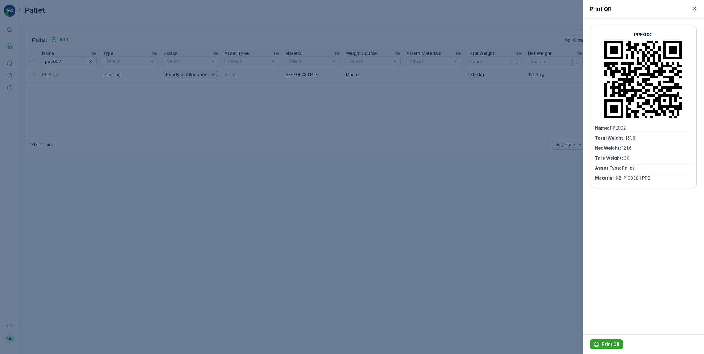
click at [603, 343] on p "Print QR" at bounding box center [610, 344] width 17 height 6
click at [169, 166] on div at bounding box center [352, 177] width 704 height 354
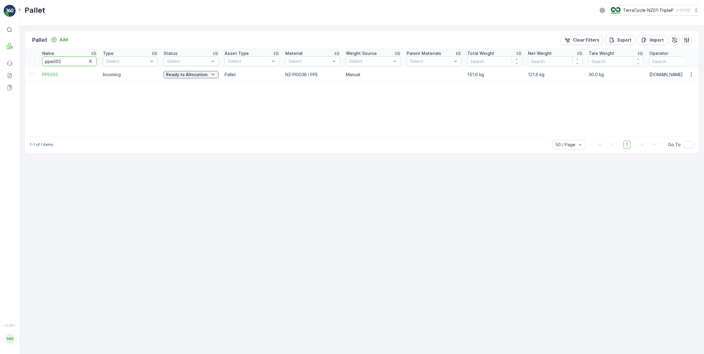
drag, startPoint x: 66, startPoint y: 63, endPoint x: 45, endPoint y: 62, distance: 21.3
click at [45, 62] on input "ppe002" at bounding box center [69, 61] width 55 height 10
type input "#20330"
click at [192, 76] on p "Blocked" at bounding box center [186, 75] width 17 height 6
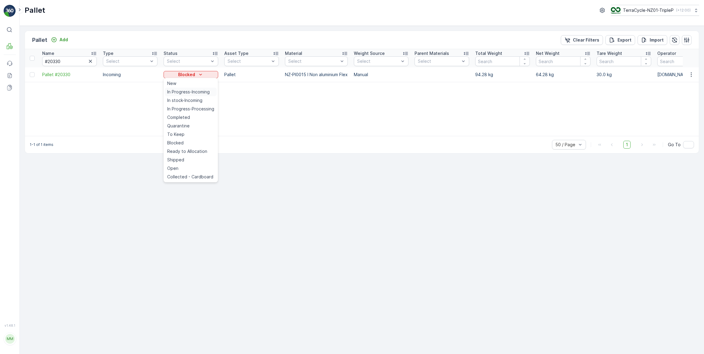
click at [188, 95] on span "In Progress-Incoming" at bounding box center [188, 92] width 42 height 6
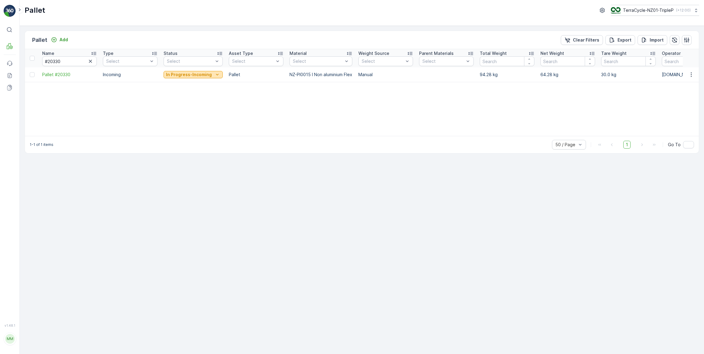
click at [196, 76] on p "In Progress-Incoming" at bounding box center [189, 75] width 46 height 6
click at [180, 150] on span "Ready to Allocation" at bounding box center [187, 151] width 40 height 6
click at [200, 72] on p "In Progress-Incoming" at bounding box center [189, 75] width 46 height 6
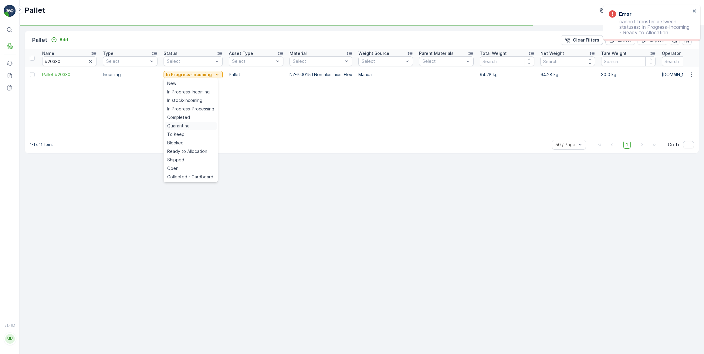
click at [182, 126] on span "Quarantine" at bounding box center [178, 126] width 22 height 6
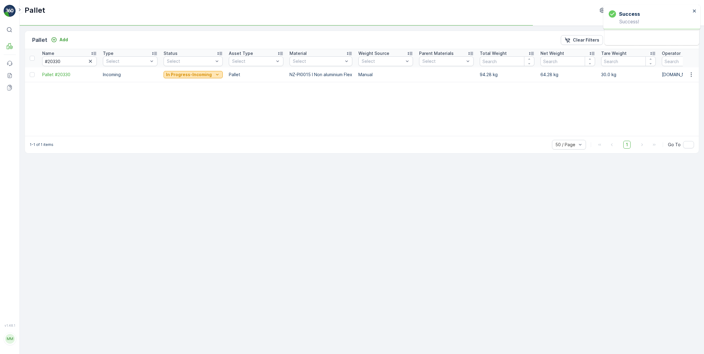
click at [199, 76] on p "In Progress-Incoming" at bounding box center [189, 75] width 46 height 6
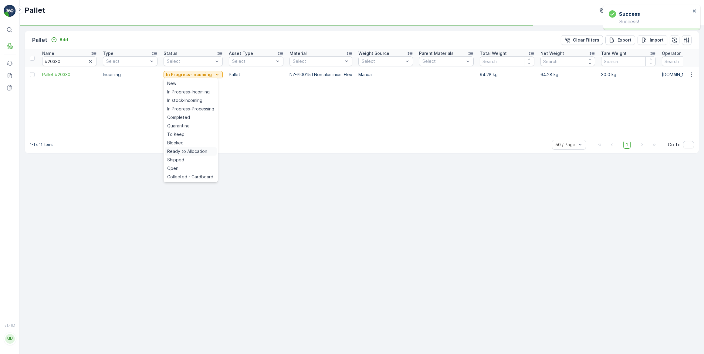
click at [174, 152] on span "Ready to Allocation" at bounding box center [187, 151] width 40 height 6
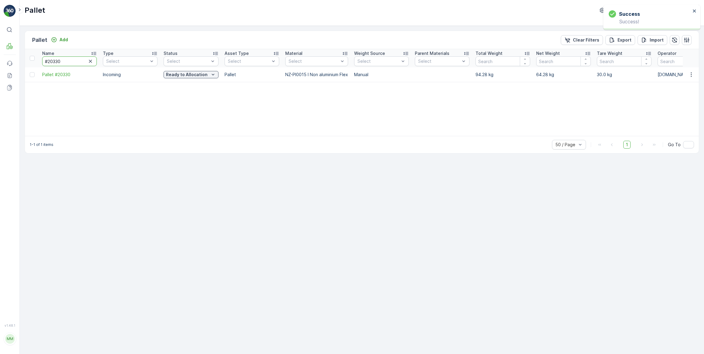
drag, startPoint x: 64, startPoint y: 62, endPoint x: 53, endPoint y: 61, distance: 10.7
click at [53, 61] on input "#20330" at bounding box center [69, 61] width 55 height 10
type input "#20203"
click at [191, 76] on p "Blocked" at bounding box center [186, 75] width 17 height 6
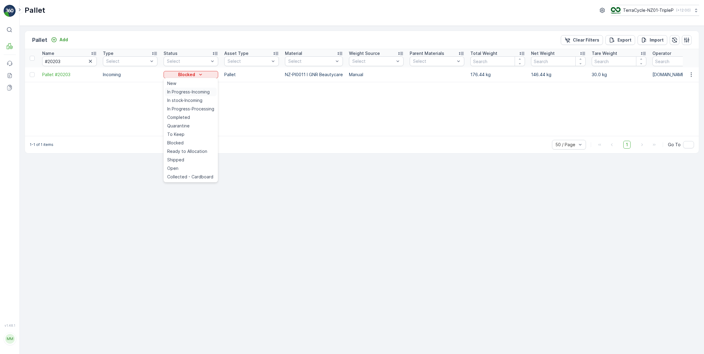
click at [191, 91] on span "In Progress-Incoming" at bounding box center [188, 92] width 42 height 6
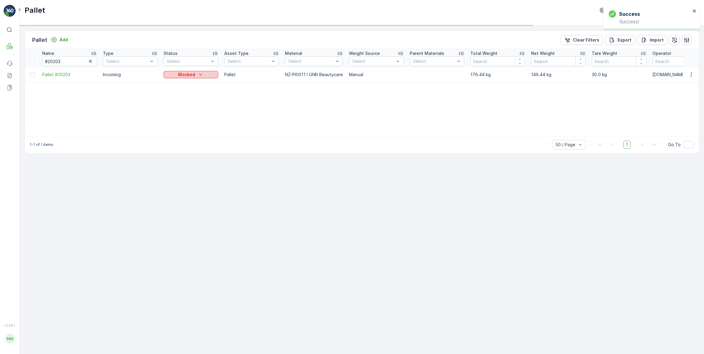
click at [189, 75] on p "Blocked" at bounding box center [186, 75] width 17 height 6
click at [182, 125] on span "Quarantine" at bounding box center [178, 126] width 22 height 6
click at [194, 75] on p "In Progress-Incoming" at bounding box center [189, 75] width 46 height 6
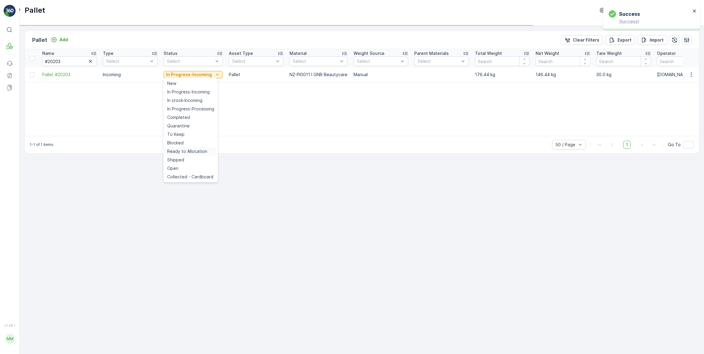
click at [183, 149] on span "Ready to Allocation" at bounding box center [187, 151] width 40 height 6
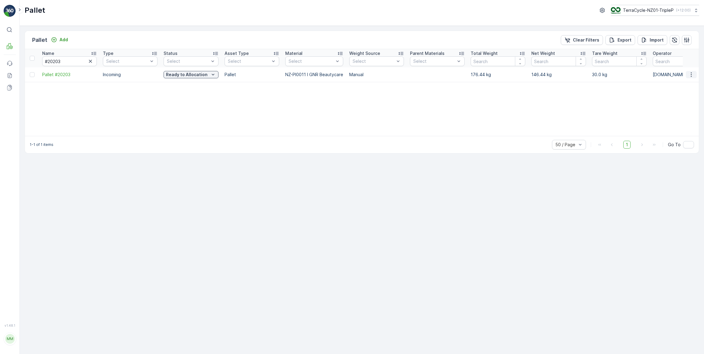
click at [691, 74] on icon "button" at bounding box center [690, 74] width 1 height 5
click at [678, 117] on span "Print QR" at bounding box center [674, 117] width 17 height 6
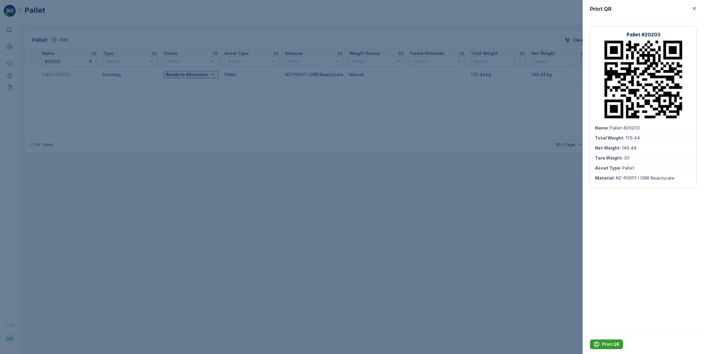
click at [598, 344] on icon "Print QR" at bounding box center [596, 344] width 6 height 6
click at [64, 64] on div at bounding box center [352, 177] width 704 height 354
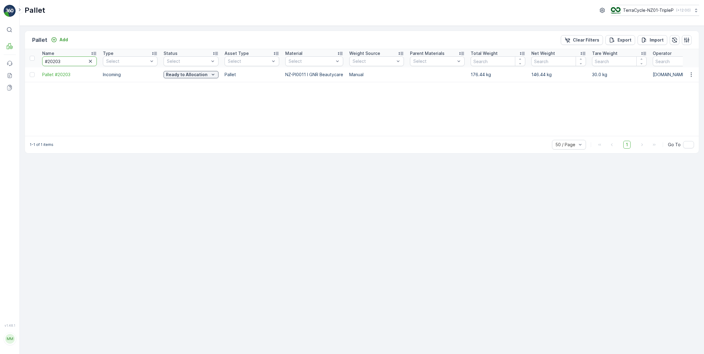
click at [64, 61] on input "#20203" at bounding box center [69, 61] width 55 height 10
drag, startPoint x: 64, startPoint y: 61, endPoint x: 56, endPoint y: 59, distance: 9.0
click at [56, 59] on input "#20203" at bounding box center [69, 61] width 55 height 10
type input "#20722"
click at [204, 74] on div "Blocked" at bounding box center [191, 75] width 50 height 6
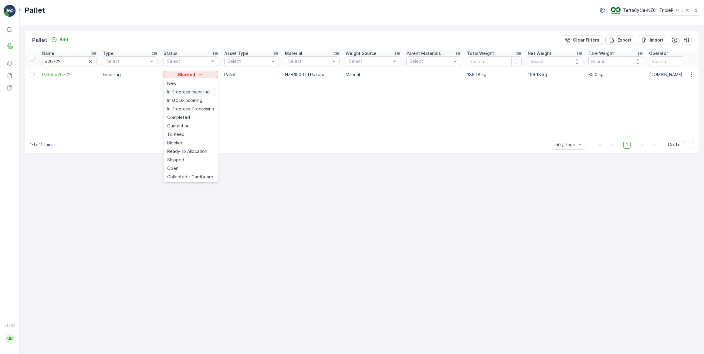
click at [199, 91] on span "In Progress-Incoming" at bounding box center [188, 92] width 42 height 6
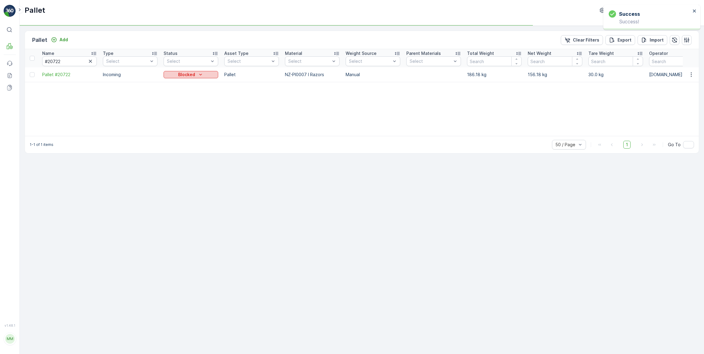
click at [203, 76] on div "Blocked" at bounding box center [191, 75] width 50 height 6
click at [185, 126] on span "Quarantine" at bounding box center [178, 126] width 22 height 6
click at [191, 75] on p "In Progress-Incoming" at bounding box center [189, 75] width 46 height 6
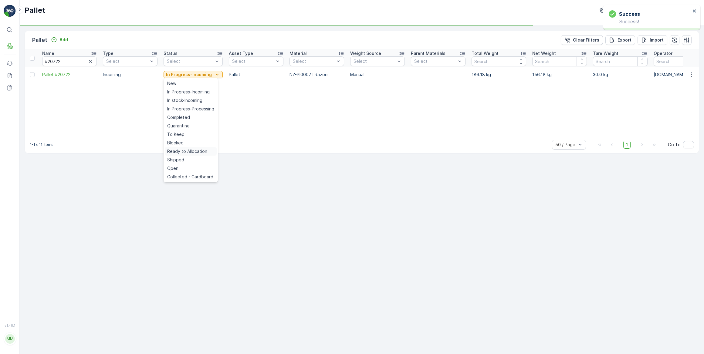
click at [184, 151] on span "Ready to Allocation" at bounding box center [187, 151] width 40 height 6
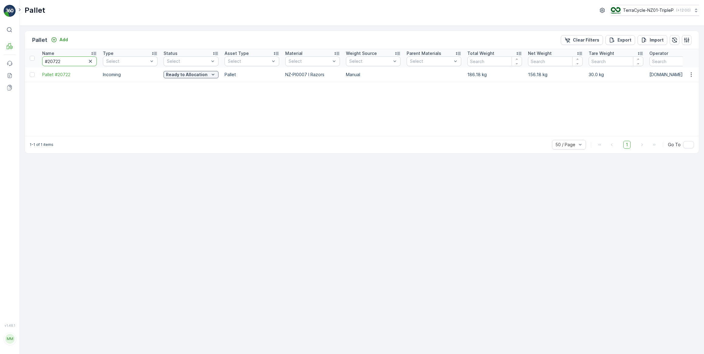
drag, startPoint x: 63, startPoint y: 64, endPoint x: 52, endPoint y: 62, distance: 10.5
click at [52, 62] on input "#20722" at bounding box center [69, 61] width 55 height 10
type input "#20273"
click at [192, 74] on p "Blocked" at bounding box center [186, 75] width 17 height 6
click at [193, 92] on span "In Progress-Incoming" at bounding box center [188, 92] width 42 height 6
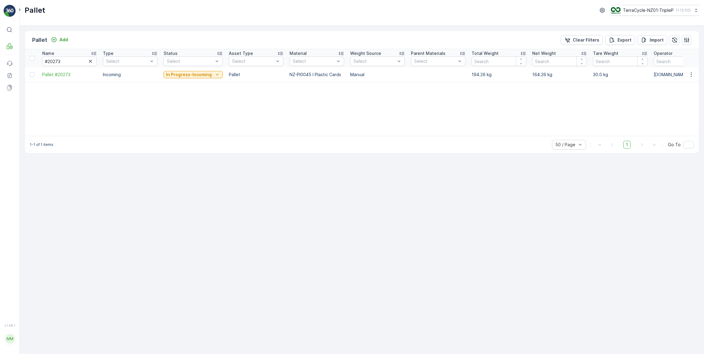
click at [205, 73] on p "In Progress-Incoming" at bounding box center [189, 75] width 46 height 6
click at [185, 126] on span "Quarantine" at bounding box center [178, 126] width 22 height 6
click at [187, 76] on p "Quarantine" at bounding box center [186, 75] width 25 height 6
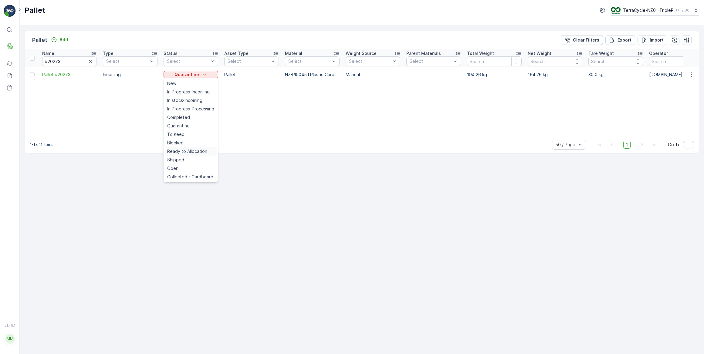
click at [186, 152] on span "Ready to Allocation" at bounding box center [187, 151] width 40 height 6
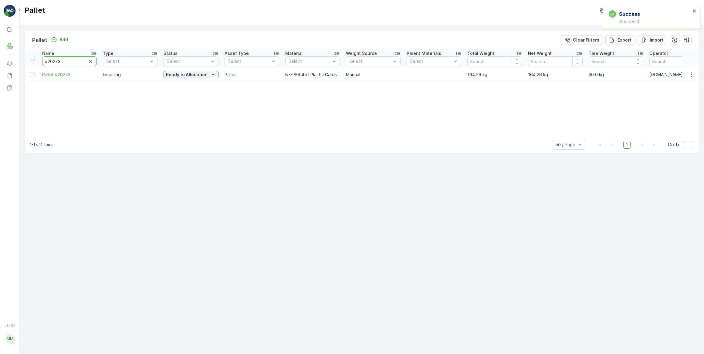
drag, startPoint x: 68, startPoint y: 57, endPoint x: 52, endPoint y: 59, distance: 16.3
click at [52, 59] on input "#20273" at bounding box center [69, 61] width 55 height 10
type input "#20361"
click at [198, 76] on icon "Blocked" at bounding box center [200, 75] width 6 height 6
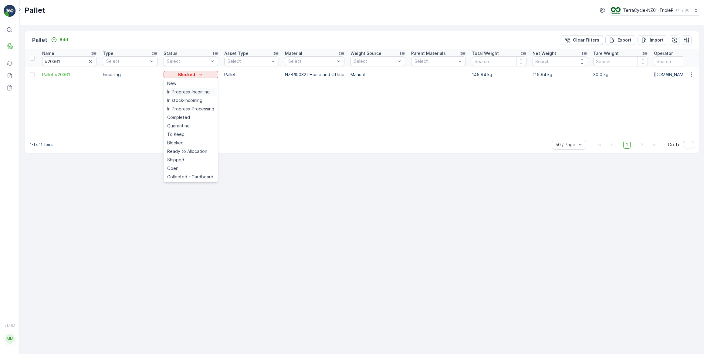
click at [199, 92] on span "In Progress-Incoming" at bounding box center [188, 92] width 42 height 6
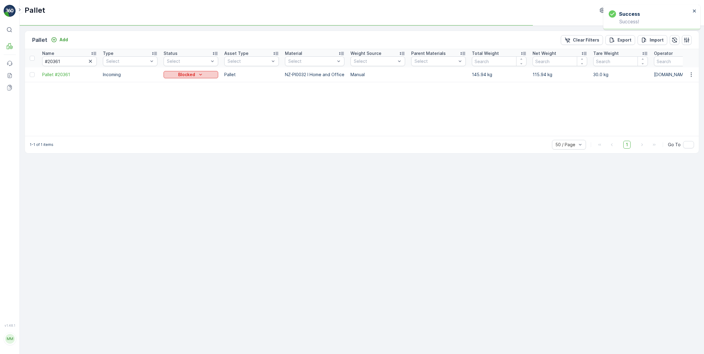
click at [204, 74] on div "Blocked" at bounding box center [191, 75] width 50 height 6
click at [179, 124] on span "Quarantine" at bounding box center [178, 126] width 22 height 6
click at [188, 76] on p "In Progress-Incoming" at bounding box center [189, 75] width 46 height 6
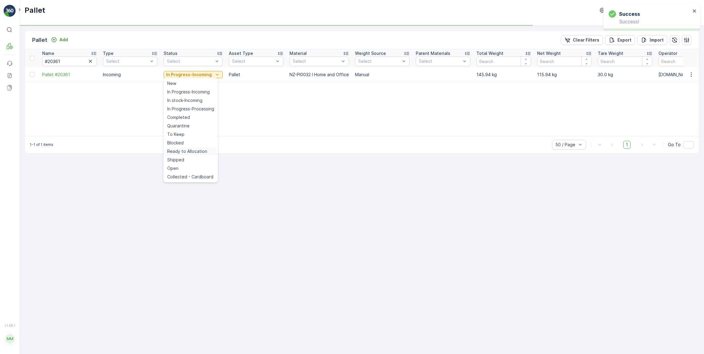
click at [189, 152] on span "Ready to Allocation" at bounding box center [187, 151] width 40 height 6
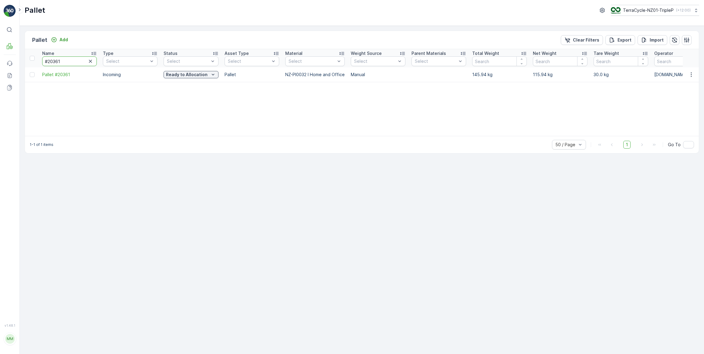
drag, startPoint x: 76, startPoint y: 60, endPoint x: 53, endPoint y: 59, distance: 22.8
click at [53, 59] on input "#20361" at bounding box center [69, 61] width 55 height 10
type input "#20273"
